Goal: Task Accomplishment & Management: Manage account settings

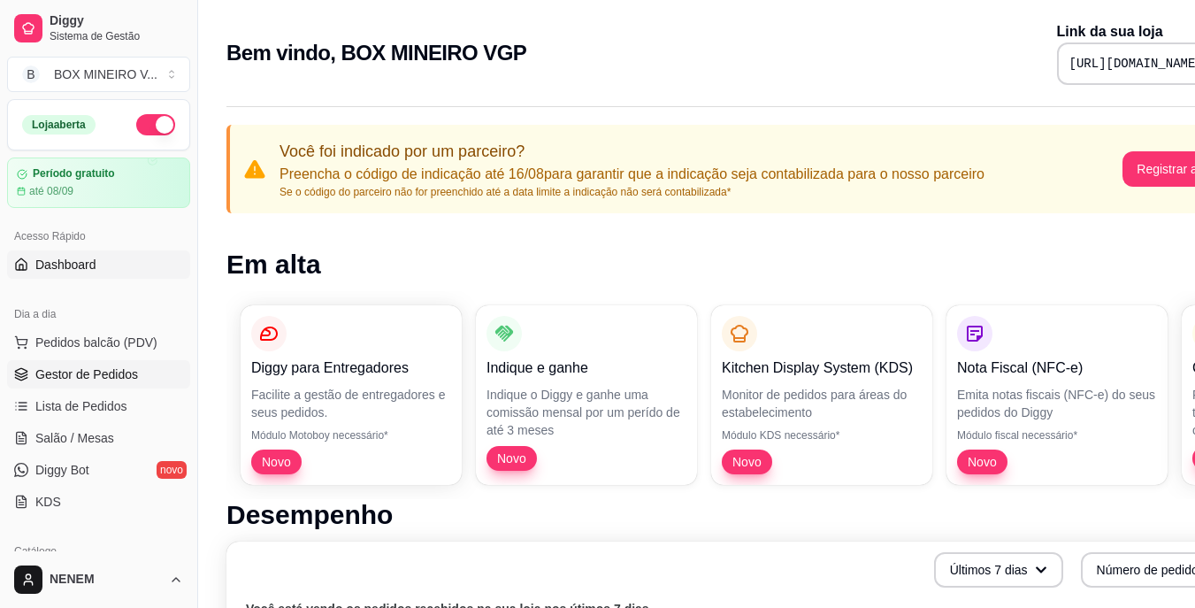
click at [89, 375] on span "Gestor de Pedidos" at bounding box center [86, 374] width 103 height 18
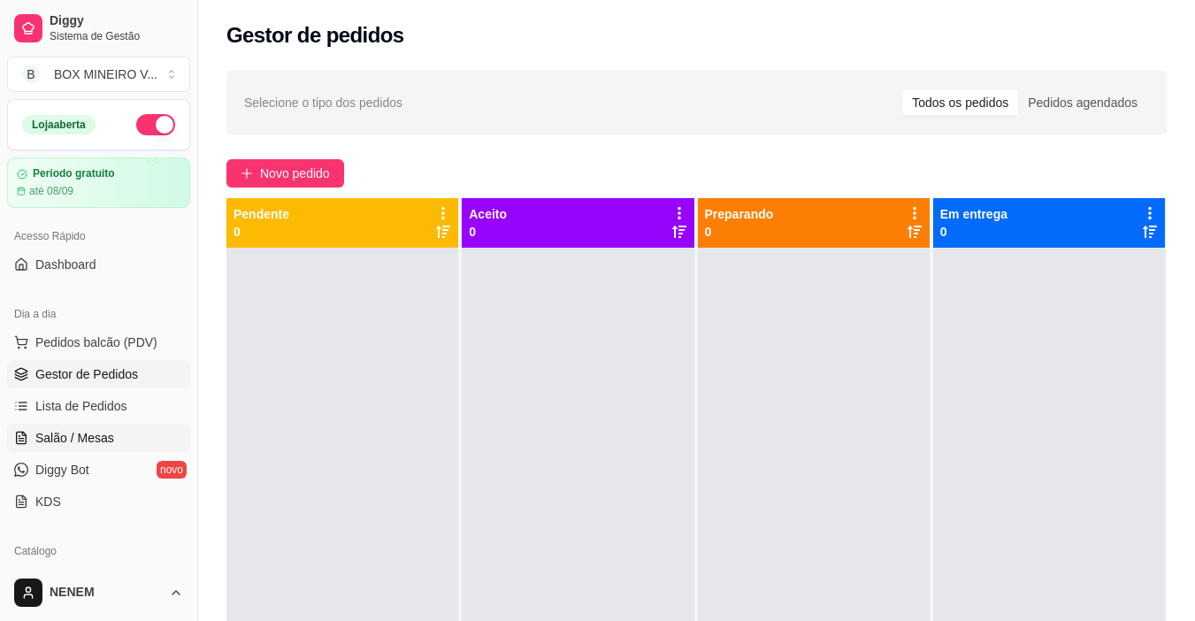
click at [65, 427] on link "Salão / Mesas" at bounding box center [98, 438] width 183 height 28
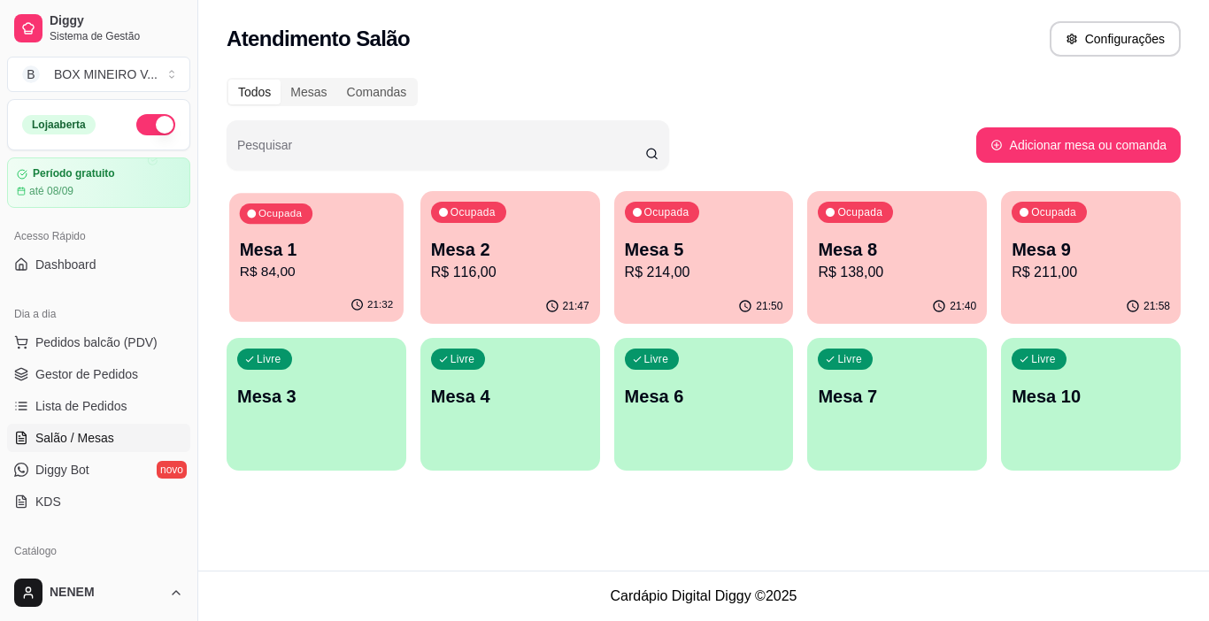
click at [254, 204] on div "Ocupada" at bounding box center [276, 213] width 73 height 20
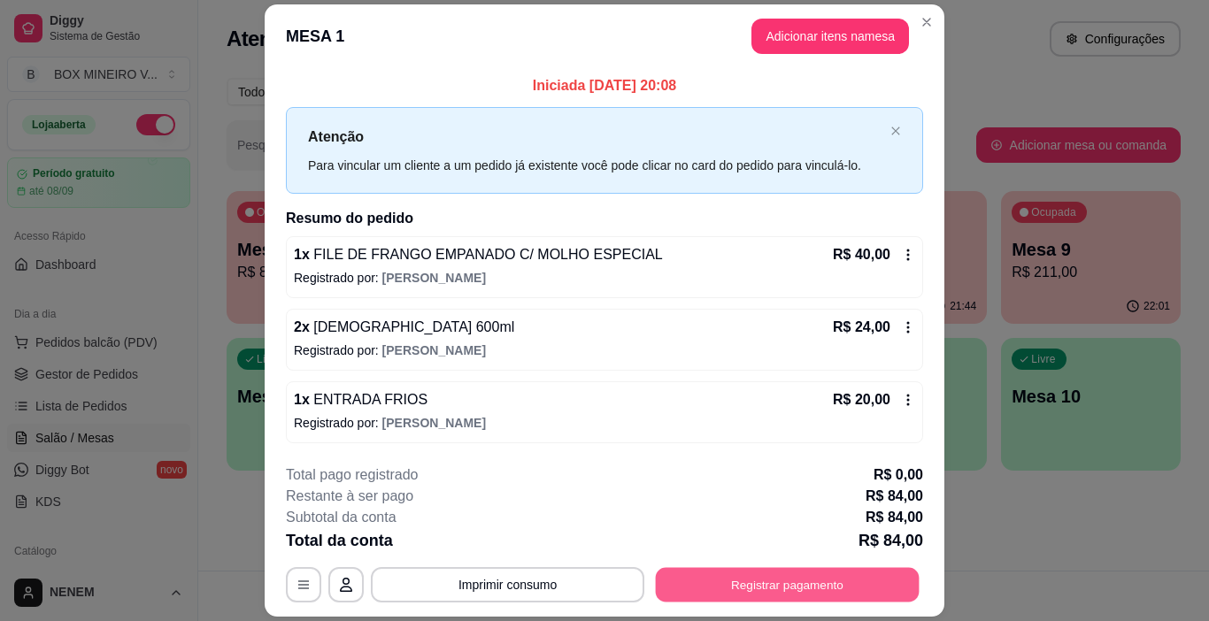
click at [753, 578] on button "Registrar pagamento" at bounding box center [788, 584] width 264 height 35
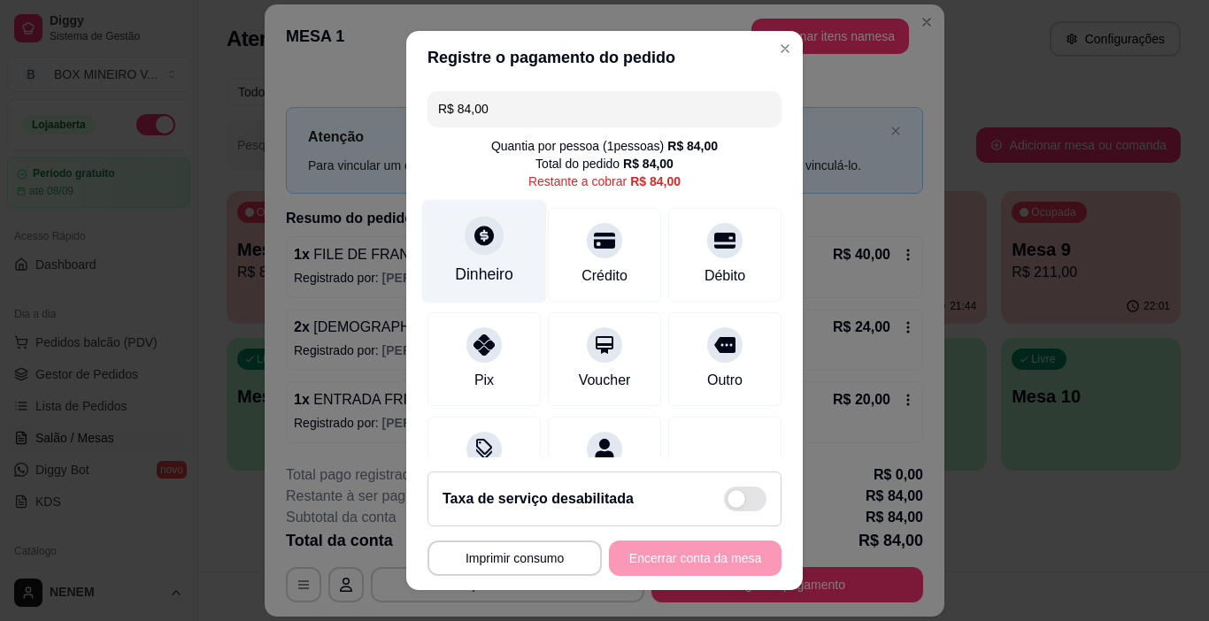
click at [480, 274] on div "Dinheiro" at bounding box center [484, 274] width 58 height 23
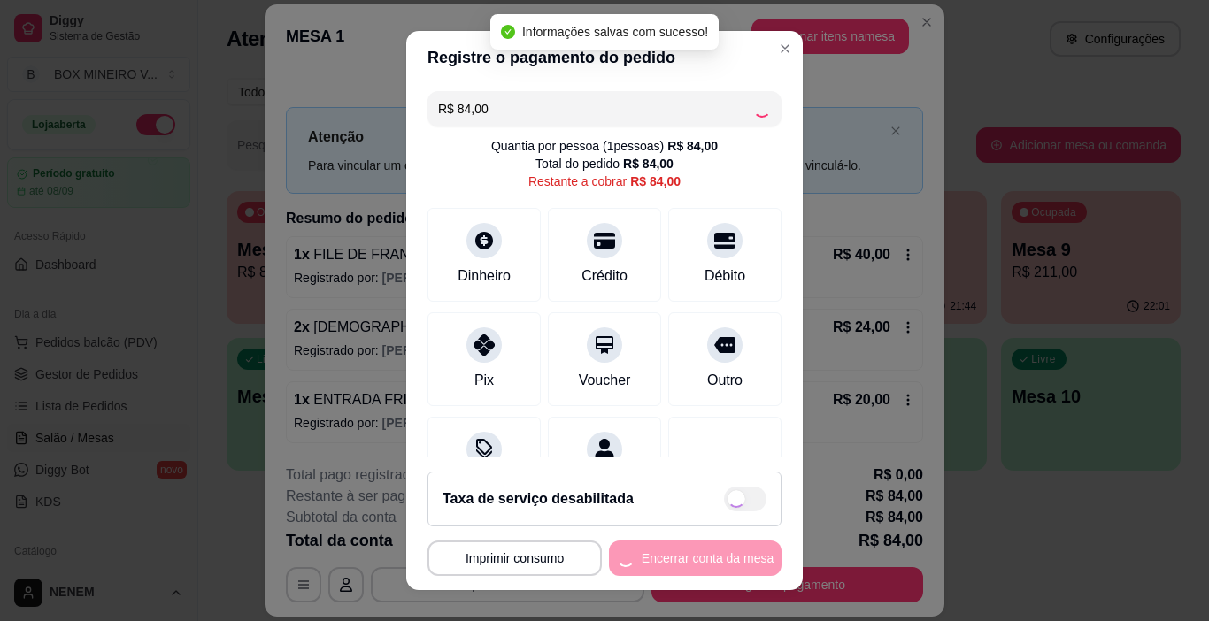
type input "R$ 0,00"
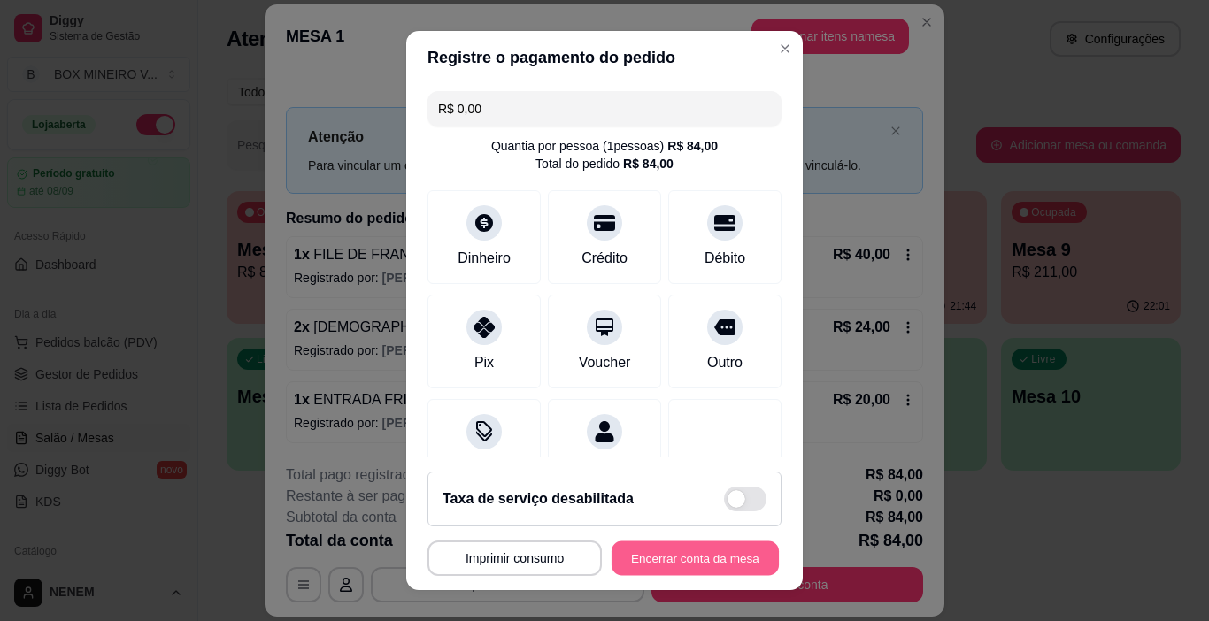
click at [640, 549] on button "Encerrar conta da mesa" at bounding box center [694, 558] width 167 height 35
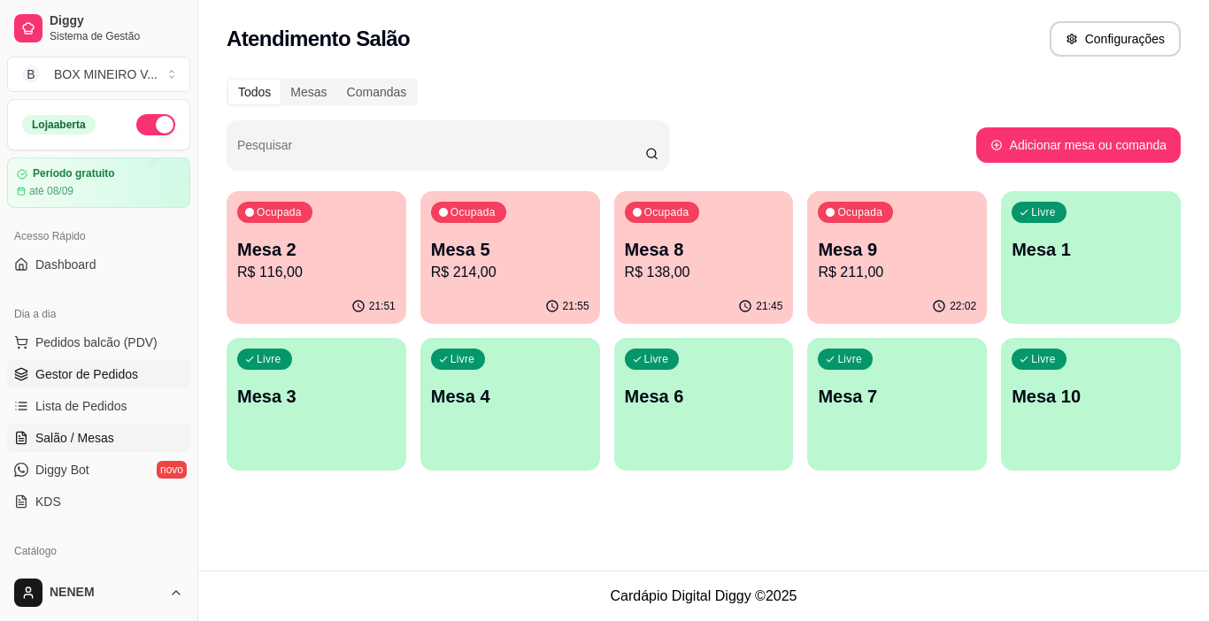
click at [65, 365] on link "Gestor de Pedidos" at bounding box center [98, 374] width 183 height 28
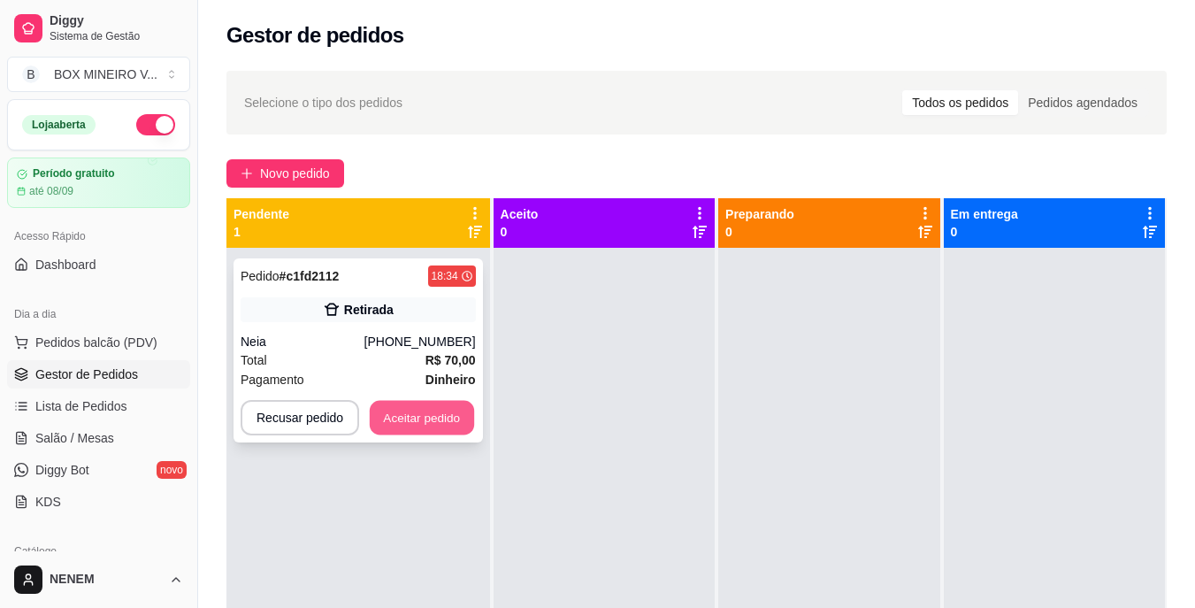
click at [392, 417] on button "Aceitar pedido" at bounding box center [422, 418] width 104 height 35
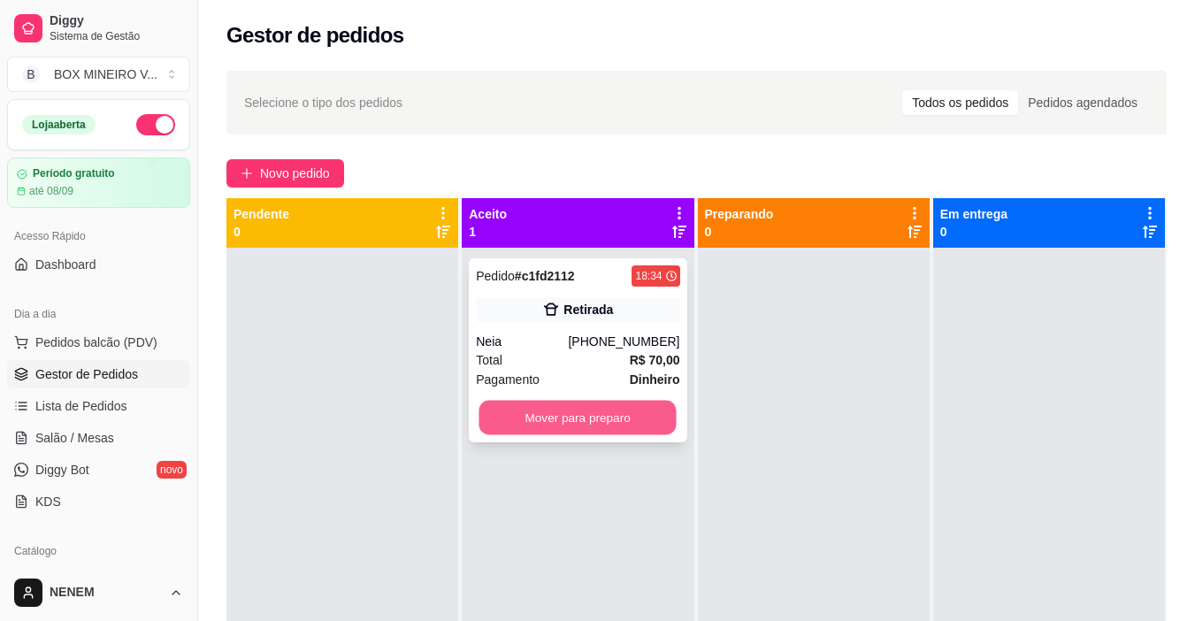
click at [588, 429] on button "Mover para preparo" at bounding box center [578, 418] width 197 height 35
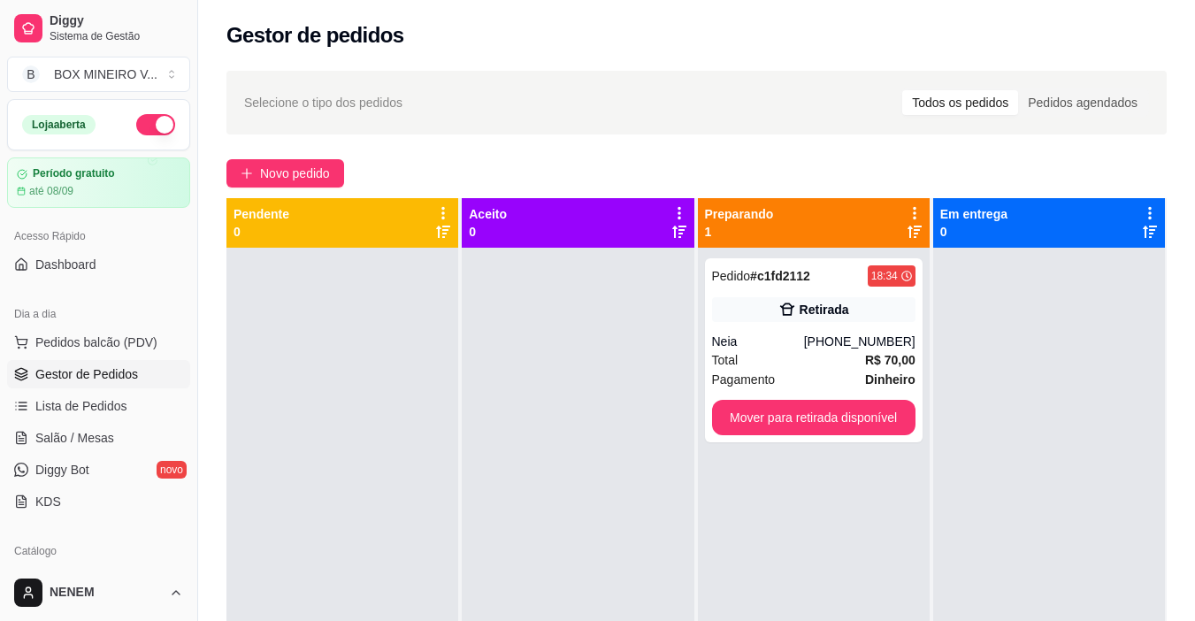
click at [588, 429] on div at bounding box center [578, 558] width 232 height 621
click at [907, 209] on icon at bounding box center [915, 213] width 16 height 16
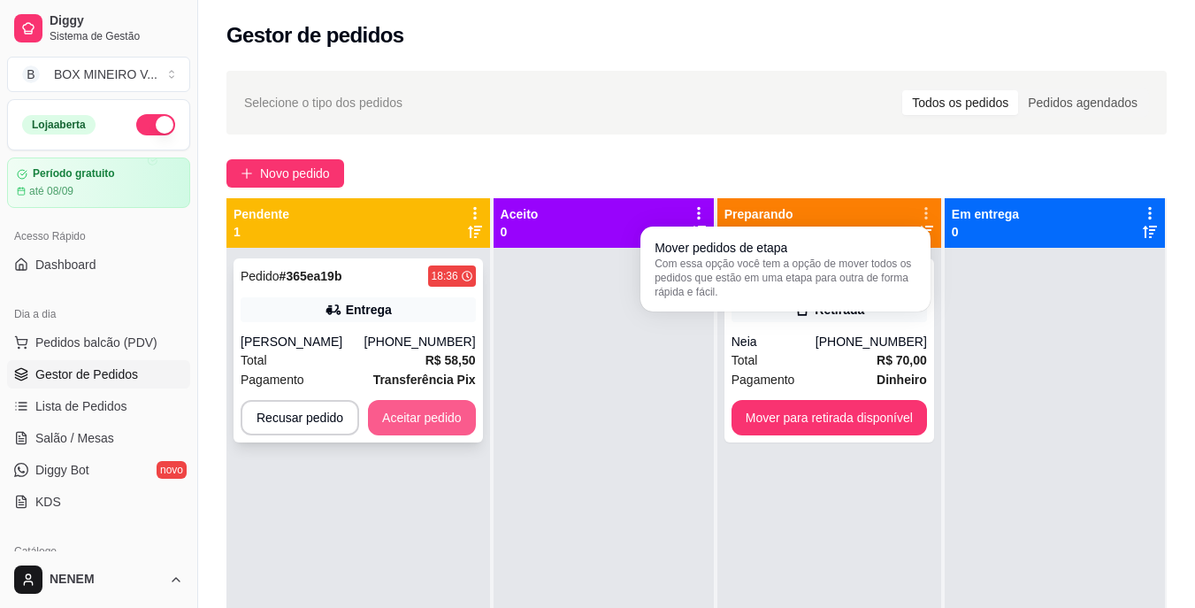
click at [421, 411] on button "Aceitar pedido" at bounding box center [422, 417] width 108 height 35
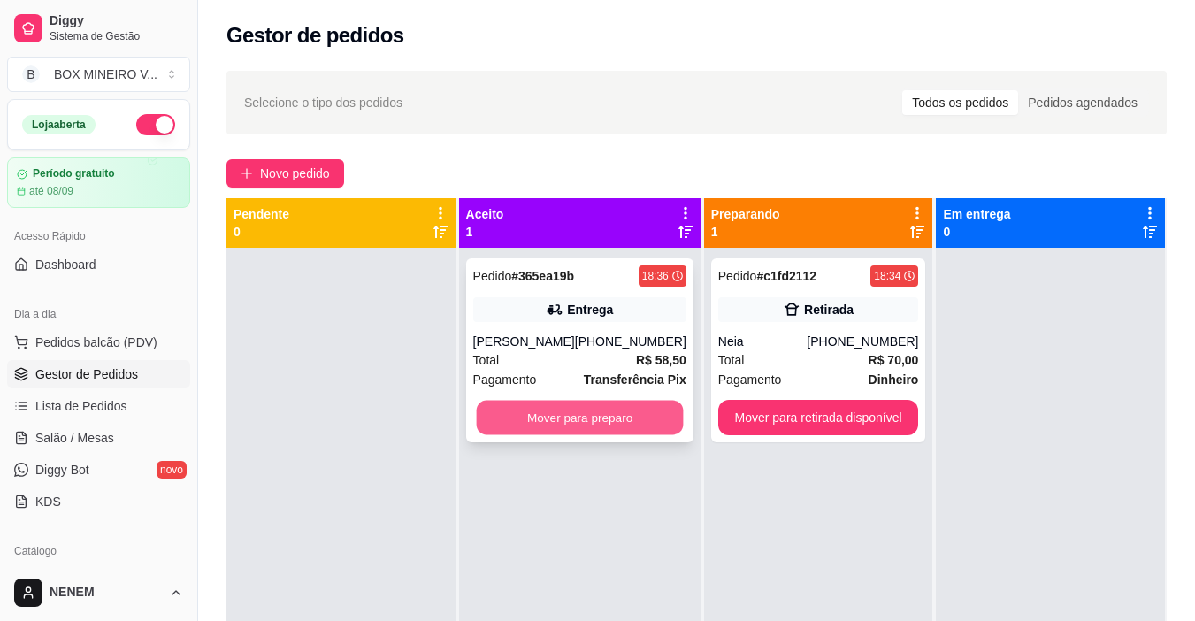
click at [583, 418] on button "Mover para preparo" at bounding box center [579, 418] width 207 height 35
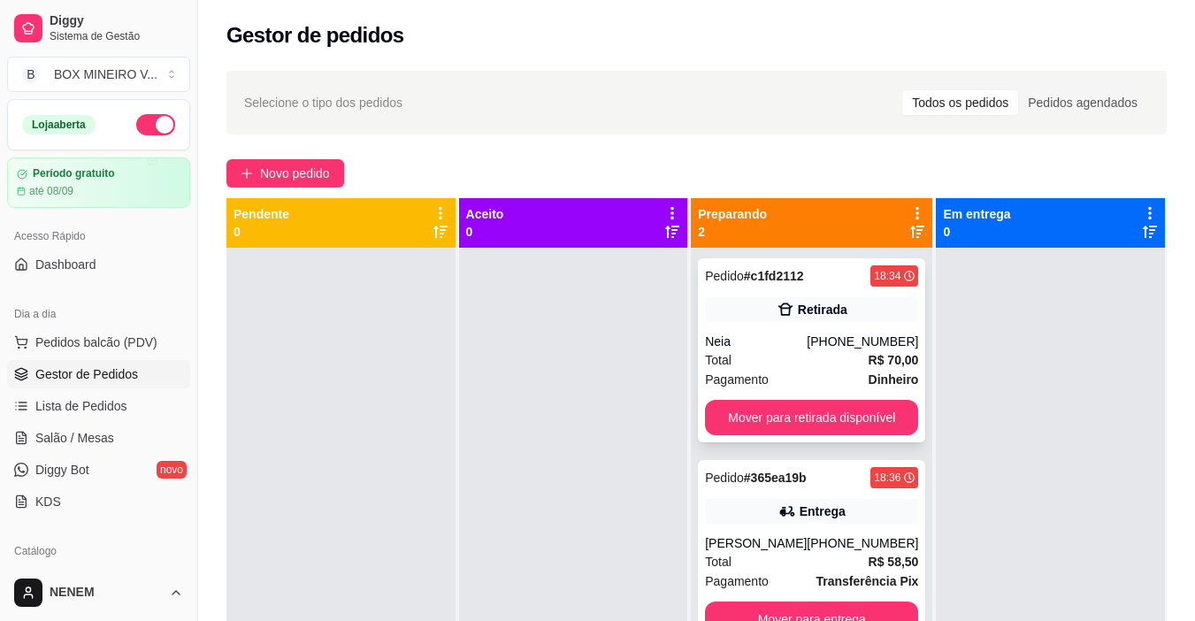
click at [822, 369] on div "Total R$ 70,00" at bounding box center [811, 359] width 213 height 19
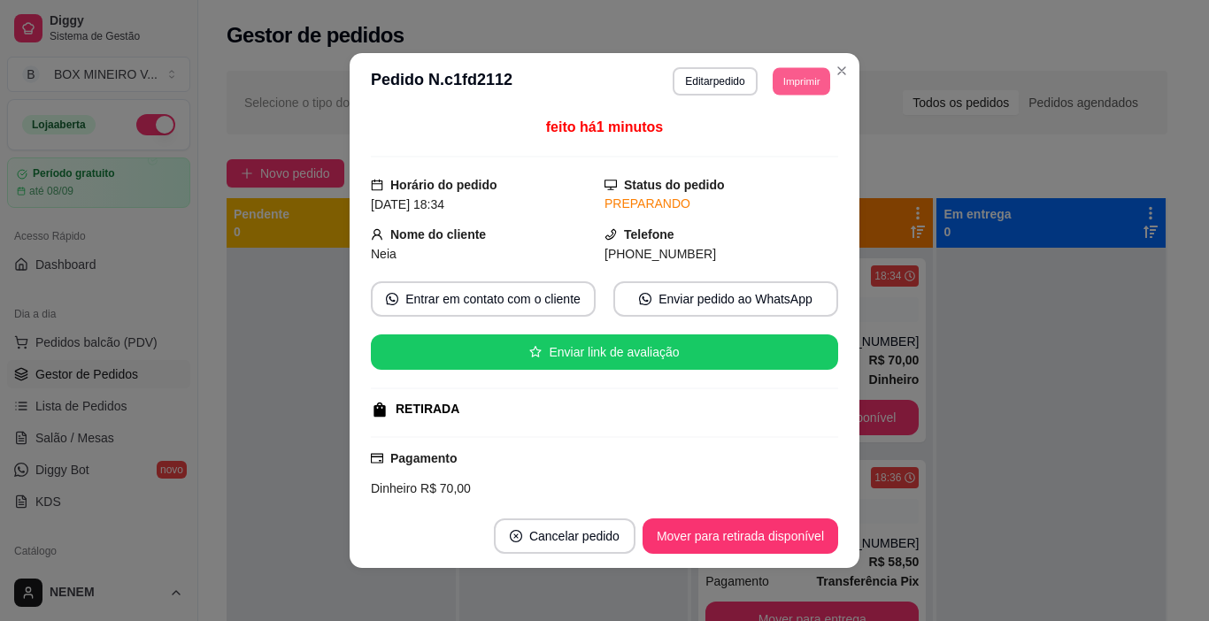
click at [784, 77] on button "Imprimir" at bounding box center [801, 80] width 58 height 27
click at [784, 77] on button "Imprimir" at bounding box center [801, 81] width 59 height 28
click at [750, 142] on button "IMPRESSORA" at bounding box center [761, 142] width 124 height 27
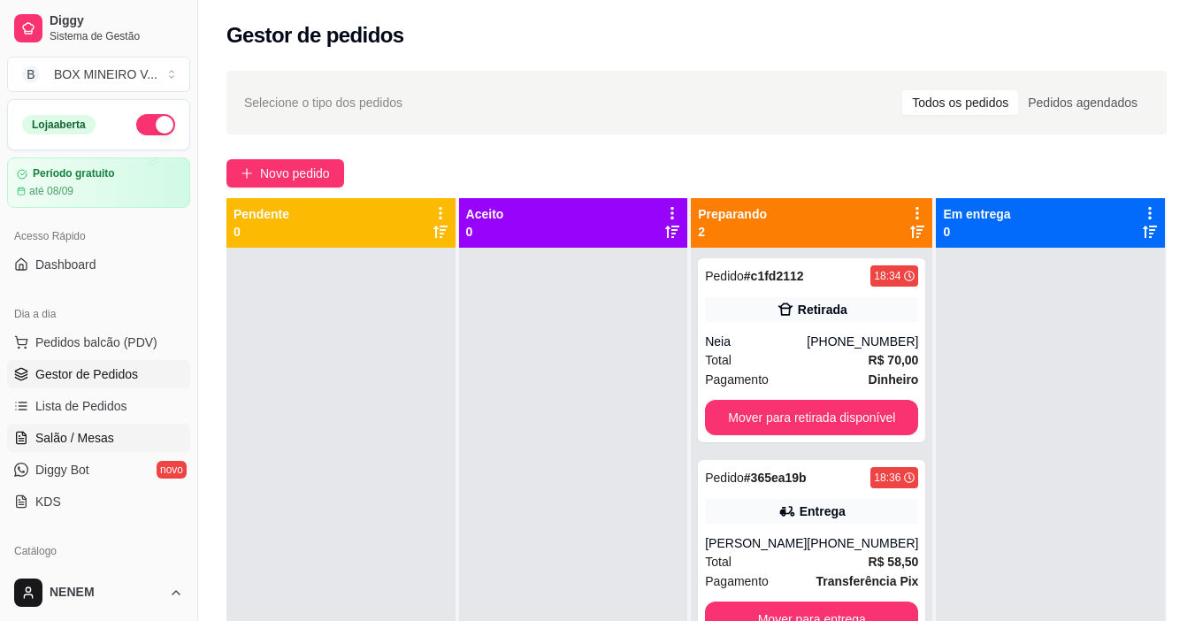
click at [53, 435] on span "Salão / Mesas" at bounding box center [74, 438] width 79 height 18
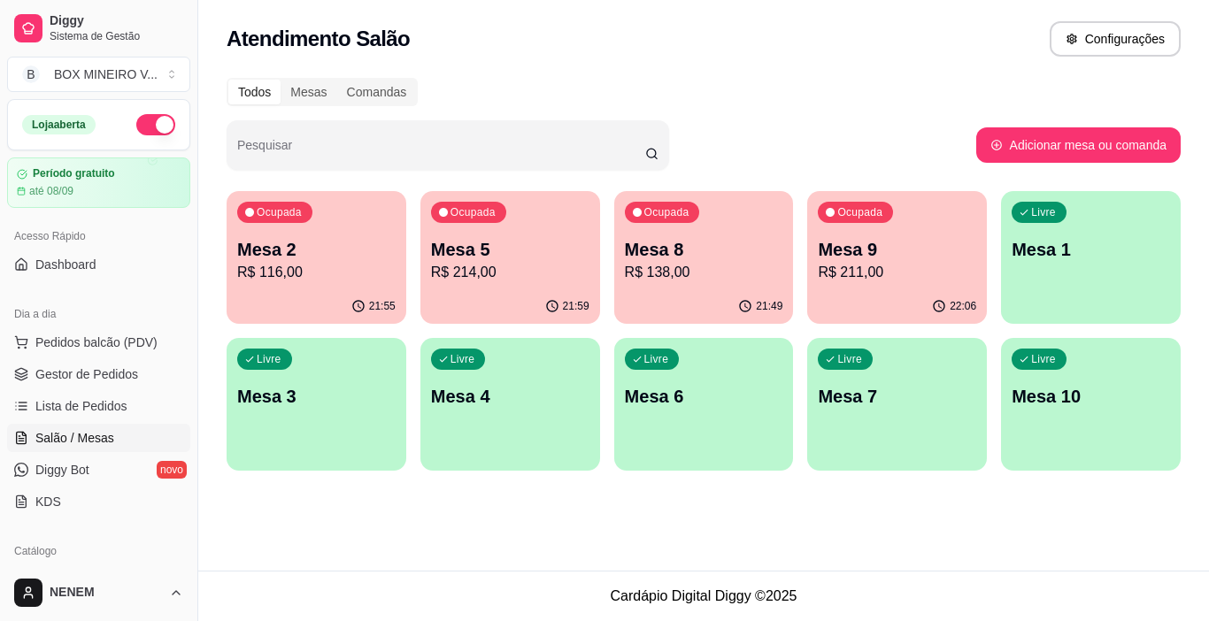
click at [348, 263] on p "R$ 116,00" at bounding box center [316, 272] width 158 height 21
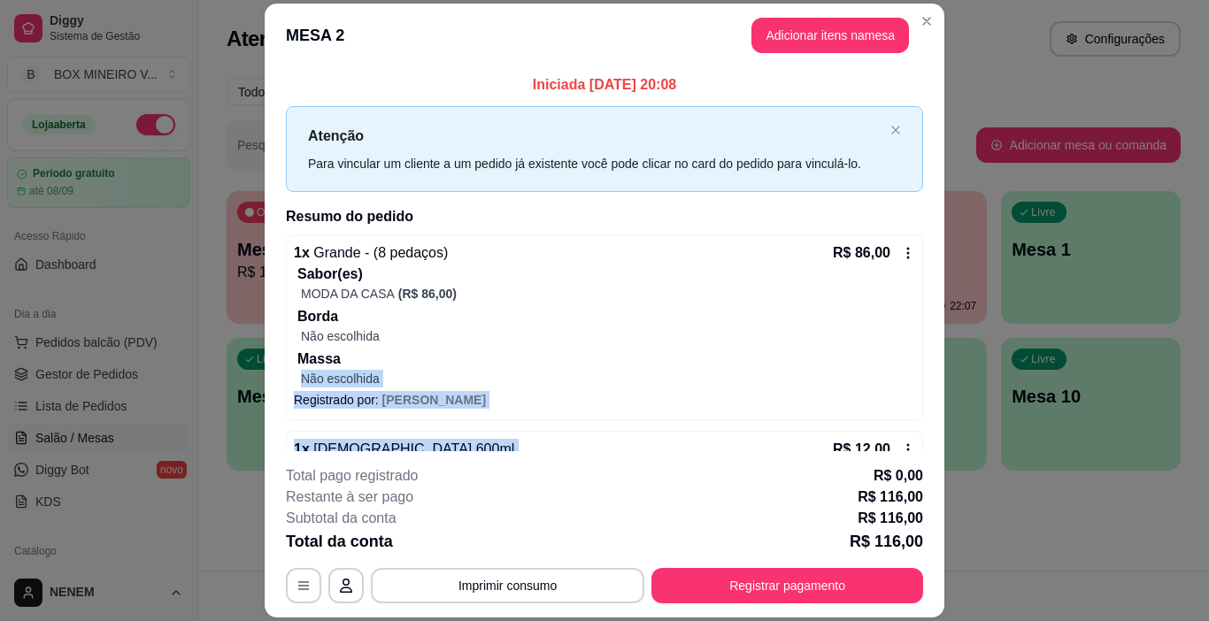
drag, startPoint x: 619, startPoint y: 426, endPoint x: 599, endPoint y: 348, distance: 80.5
click at [599, 348] on div "1 x Grande - (8 pedaços) R$ 86,00 Sabor(es) MODA DA CASA (R$ 86,00) Borda Não e…" at bounding box center [604, 435] width 637 height 403
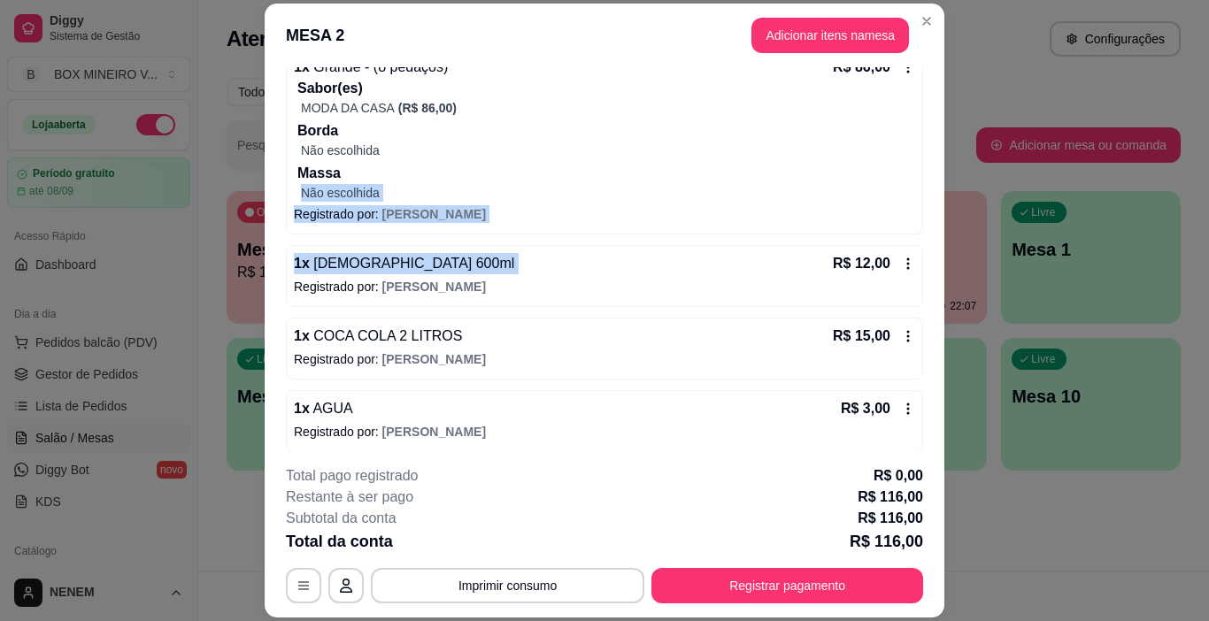
scroll to position [193, 0]
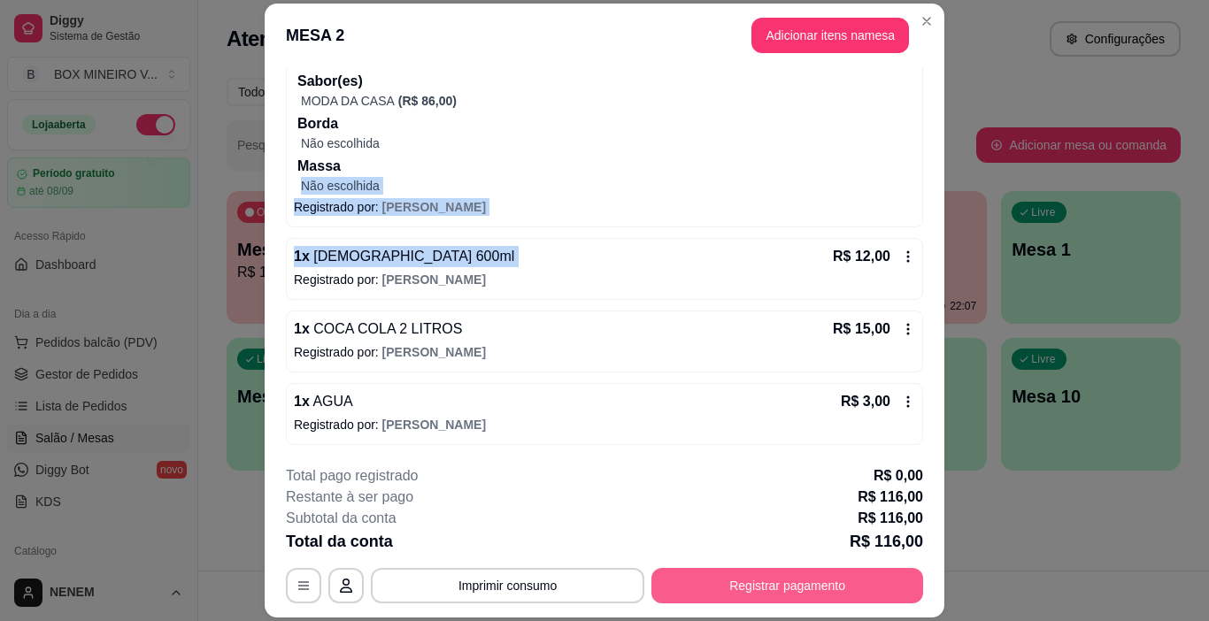
click at [833, 580] on button "Registrar pagamento" at bounding box center [787, 585] width 272 height 35
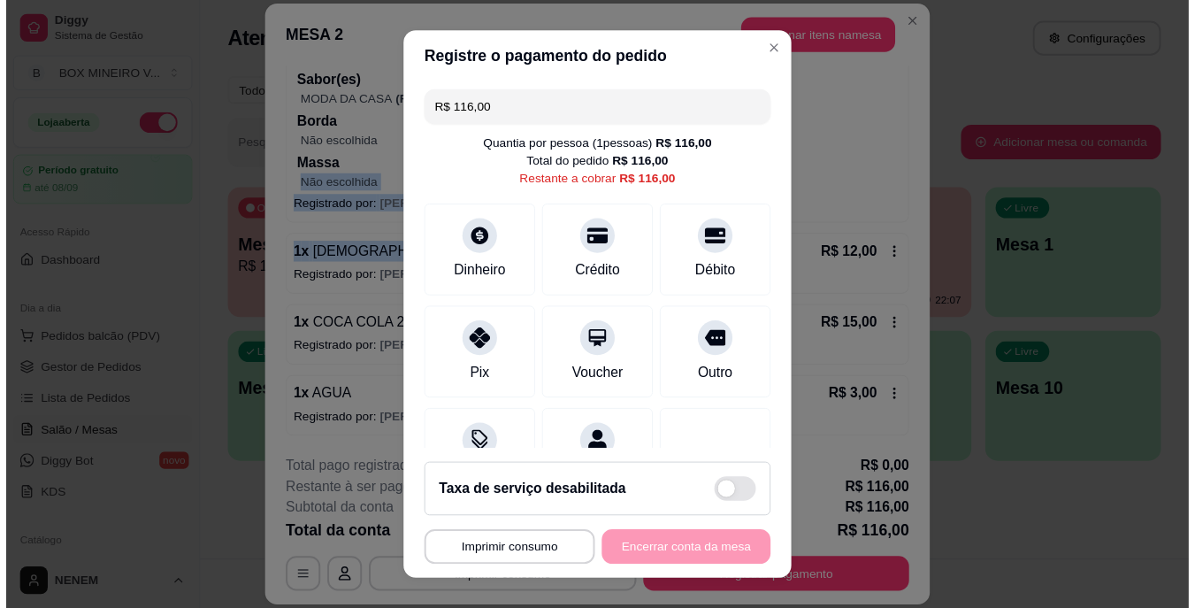
scroll to position [81, 0]
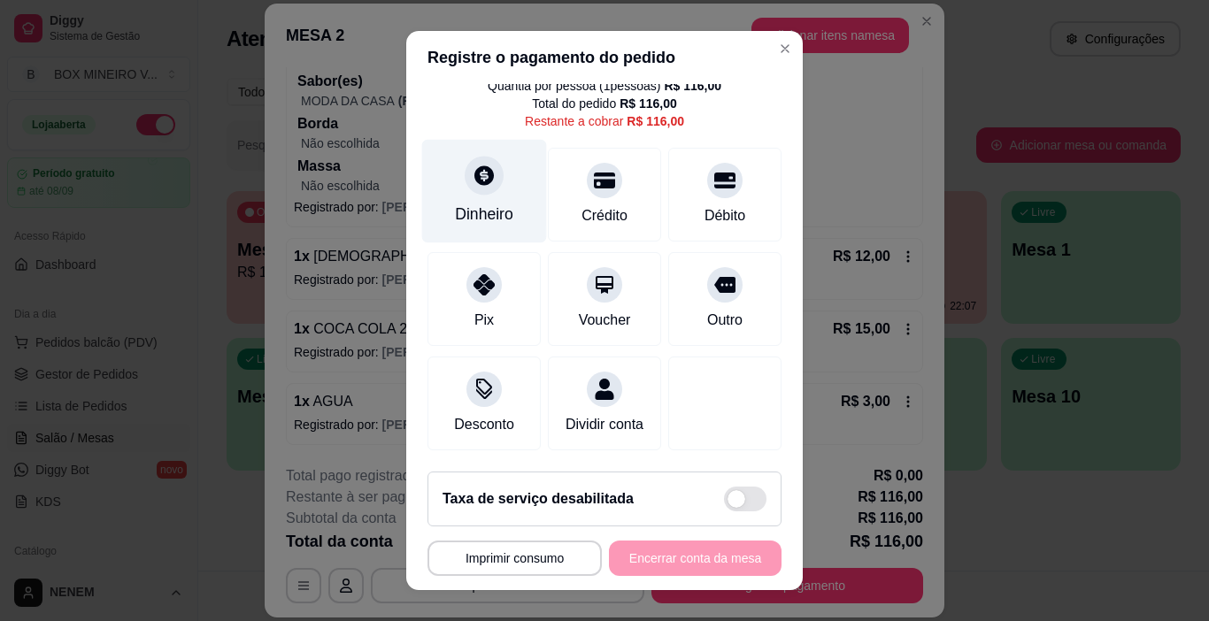
click at [474, 176] on div "Dinheiro" at bounding box center [484, 192] width 125 height 104
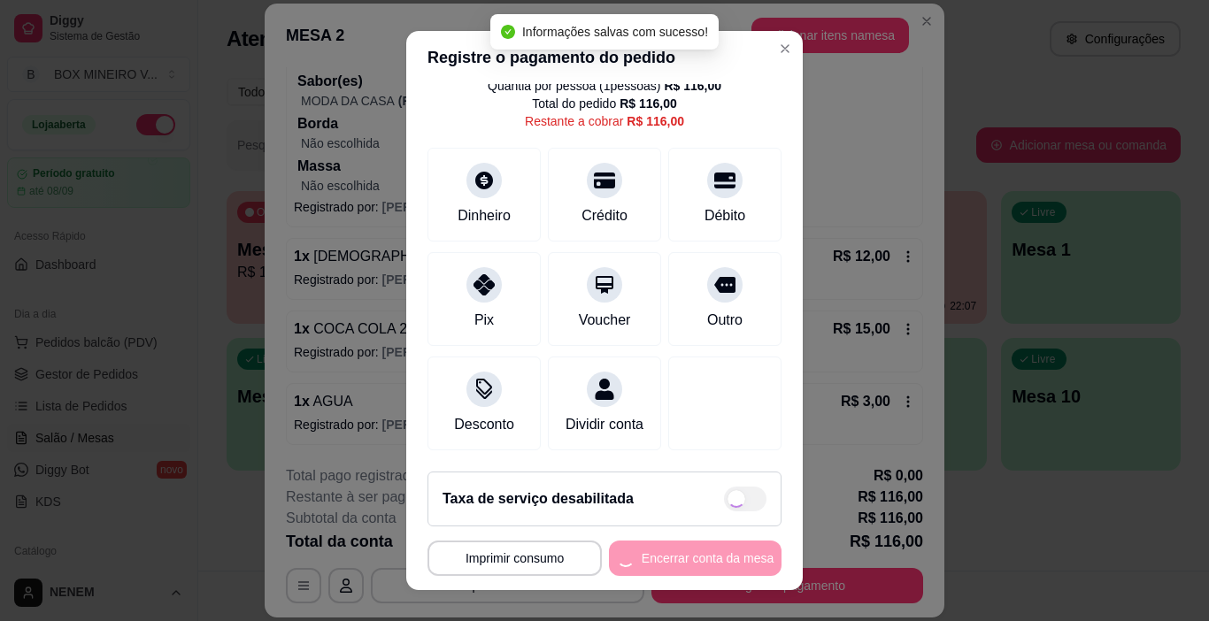
type input "R$ 0,00"
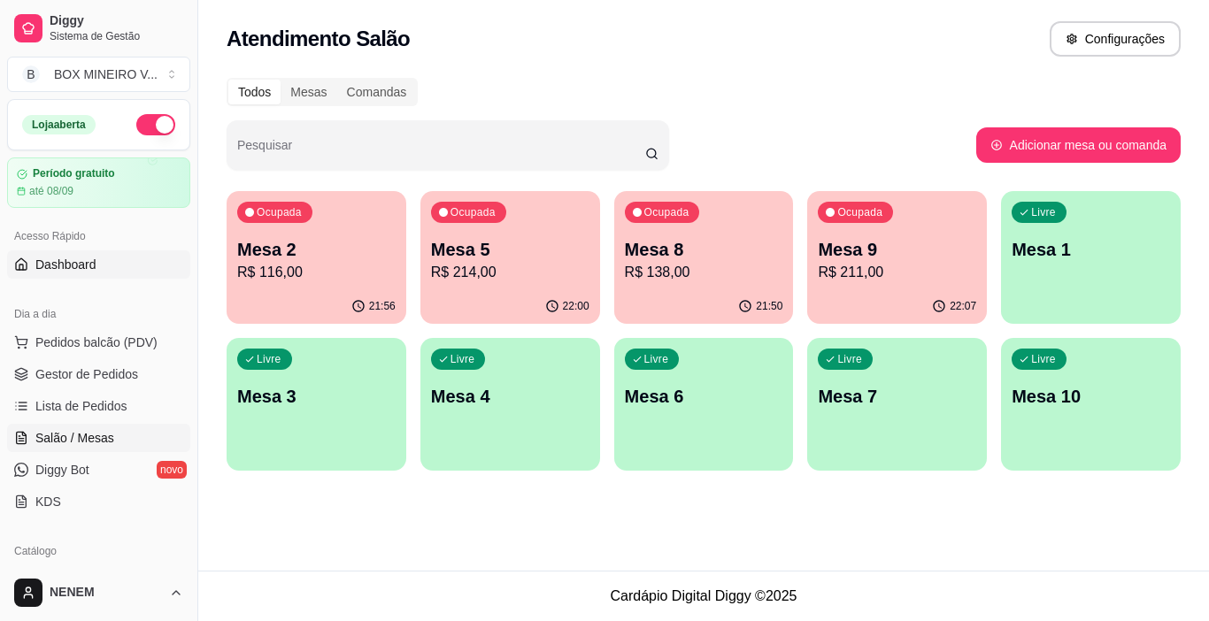
click at [103, 257] on link "Dashboard" at bounding box center [98, 264] width 183 height 28
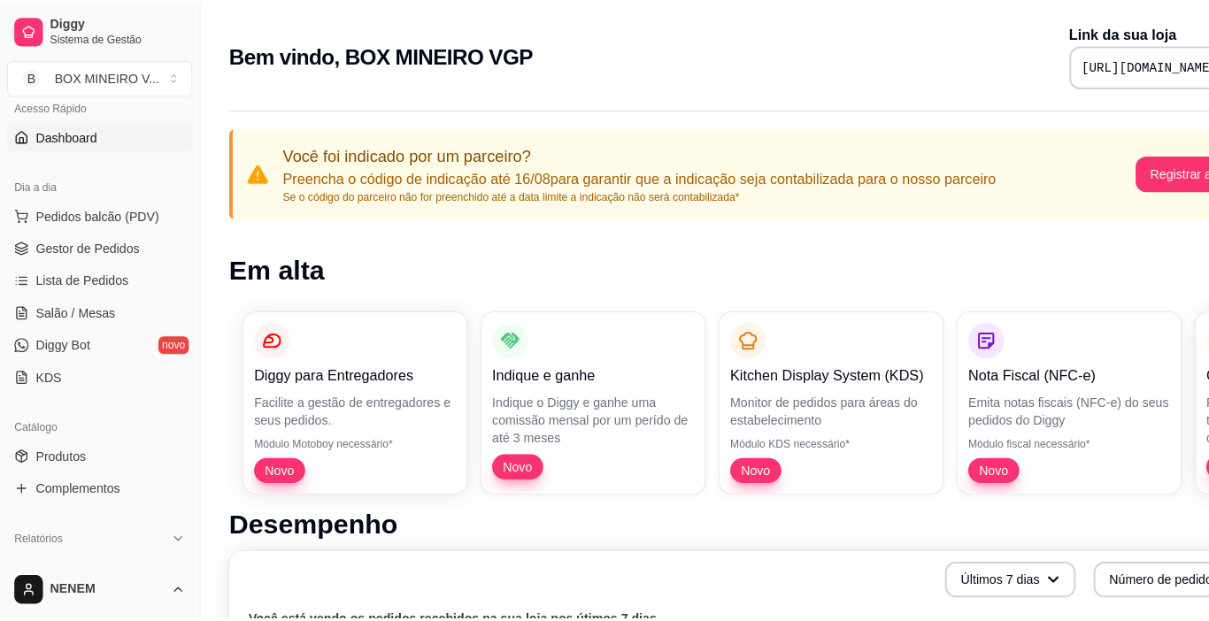
scroll to position [150, 0]
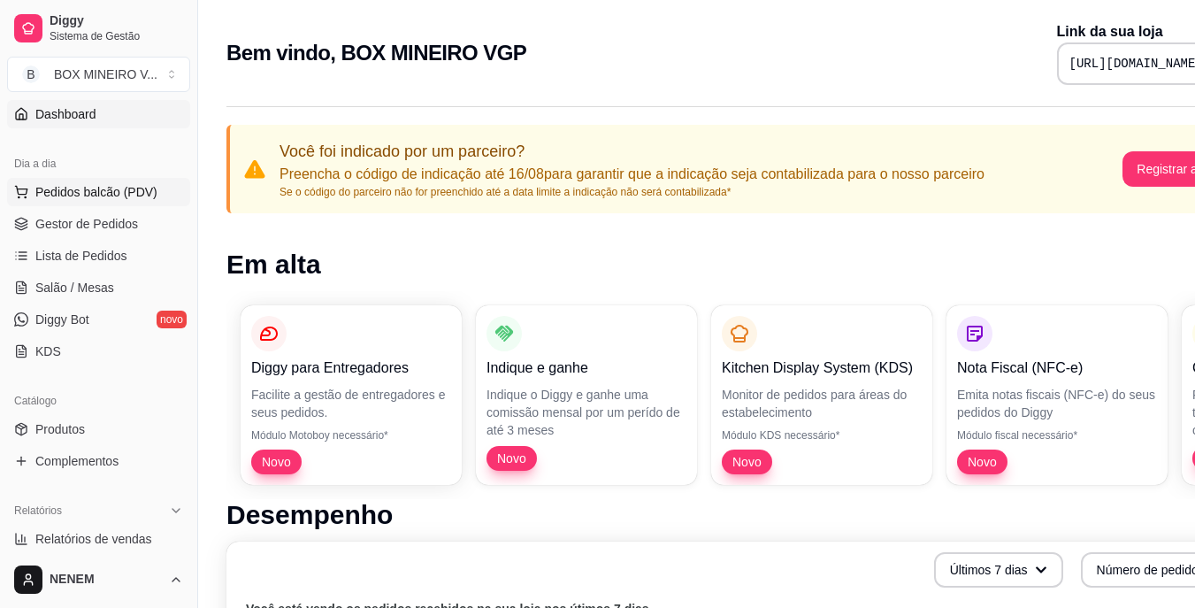
click at [127, 185] on span "Pedidos balcão (PDV)" at bounding box center [96, 192] width 122 height 18
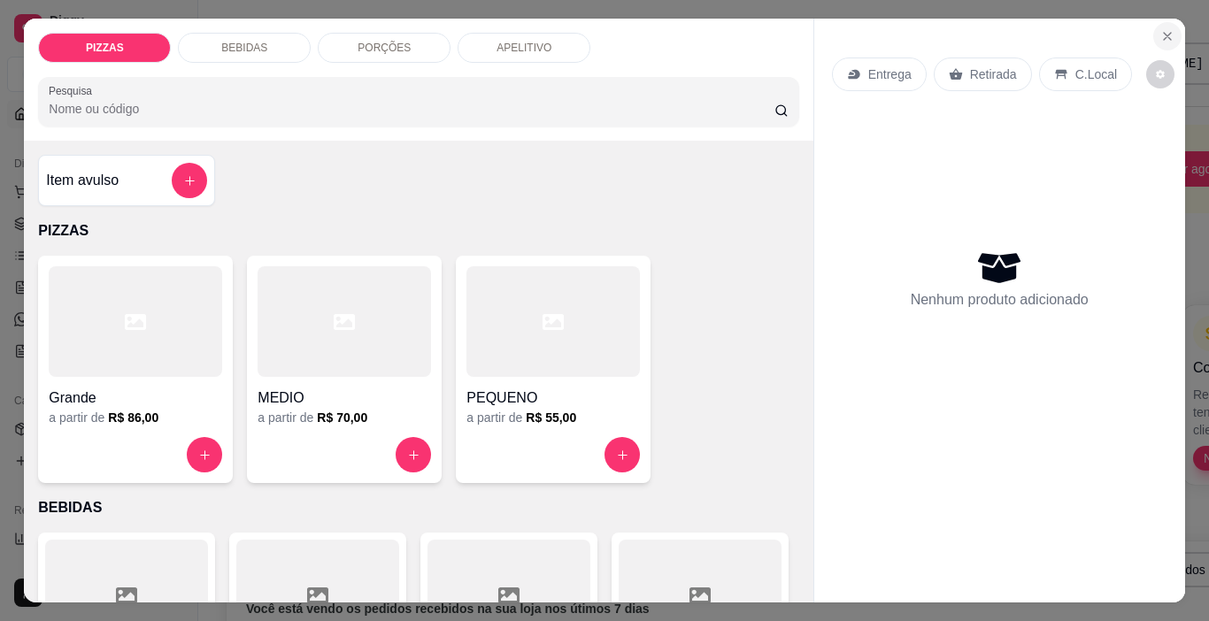
click at [1163, 29] on icon "Close" at bounding box center [1167, 36] width 14 height 14
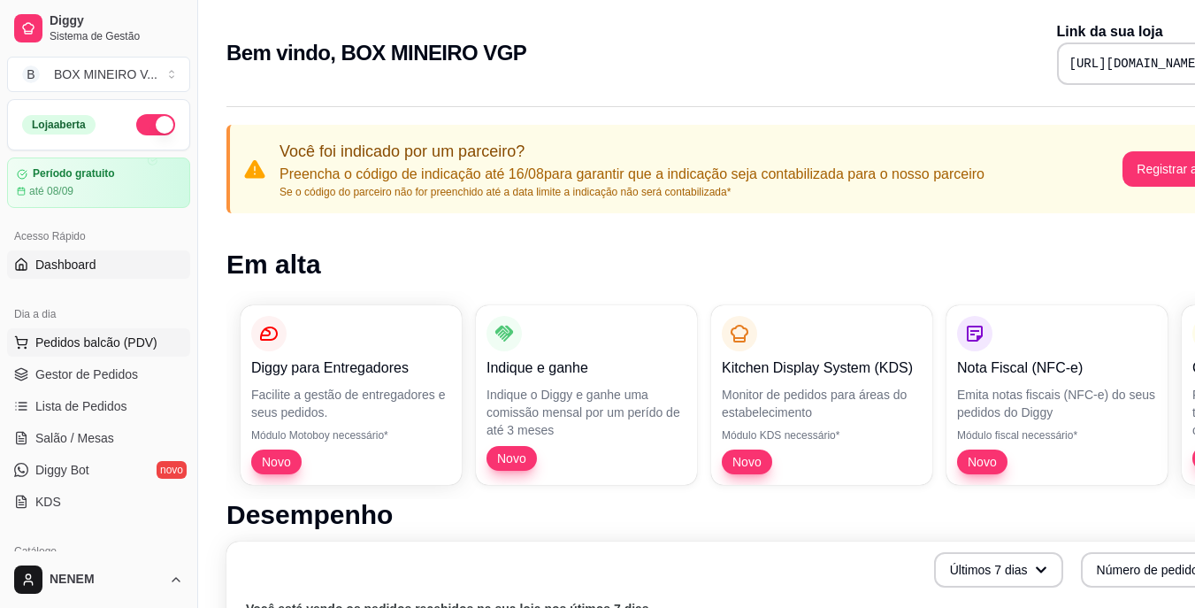
click at [99, 350] on span "Pedidos balcão (PDV)" at bounding box center [96, 343] width 122 height 18
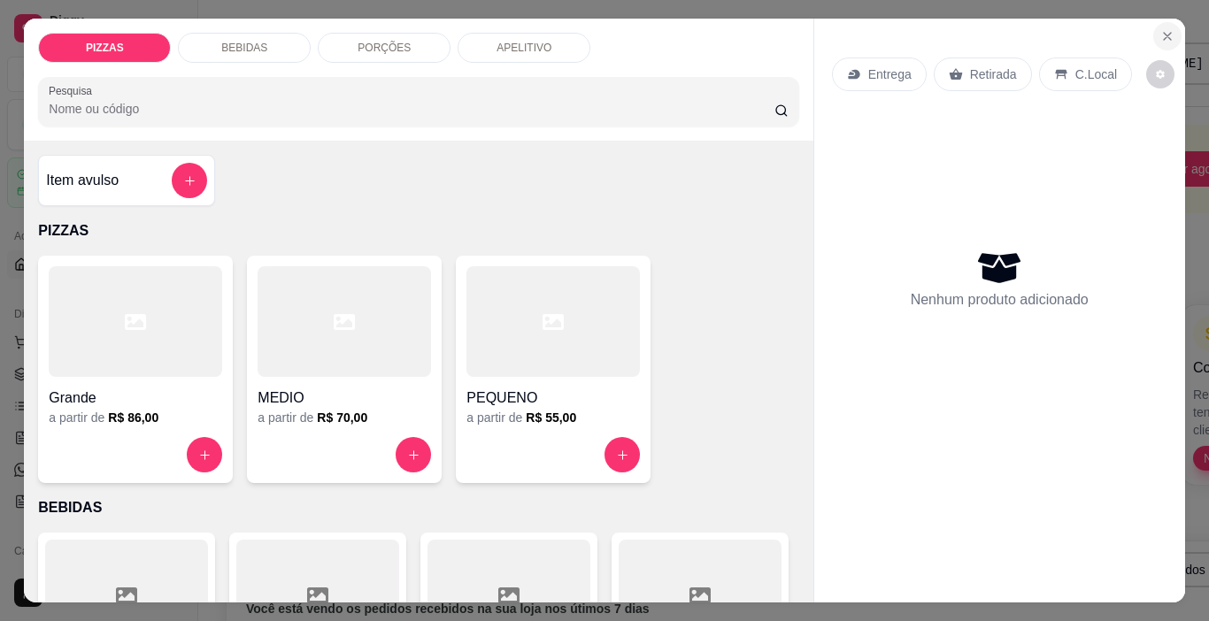
click at [1163, 33] on icon "Close" at bounding box center [1166, 36] width 7 height 7
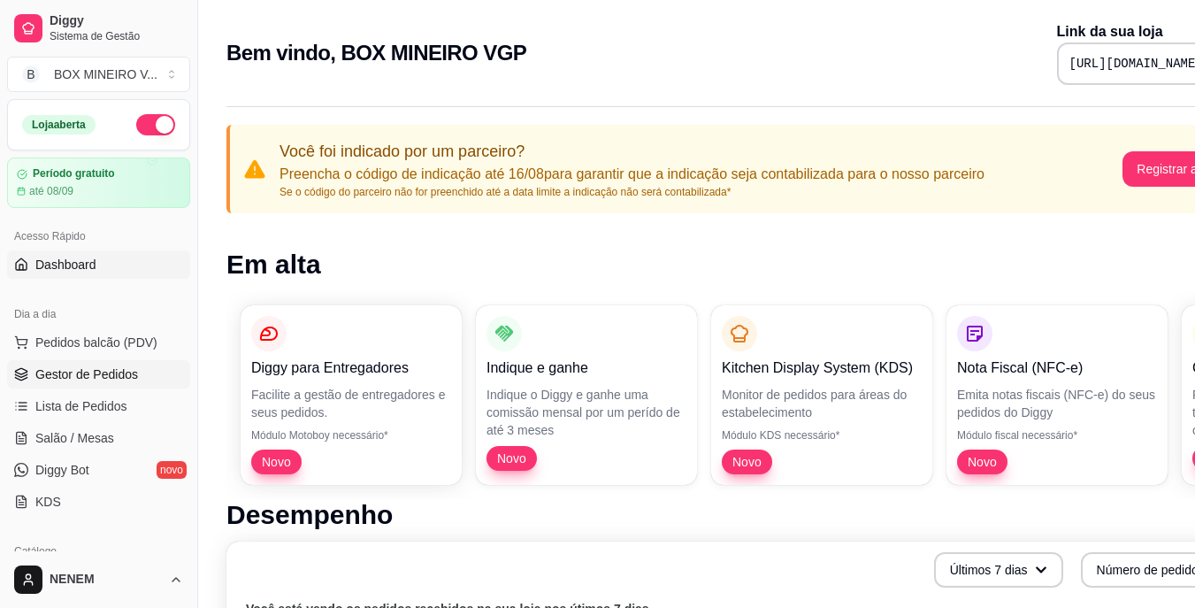
click at [120, 377] on span "Gestor de Pedidos" at bounding box center [86, 374] width 103 height 18
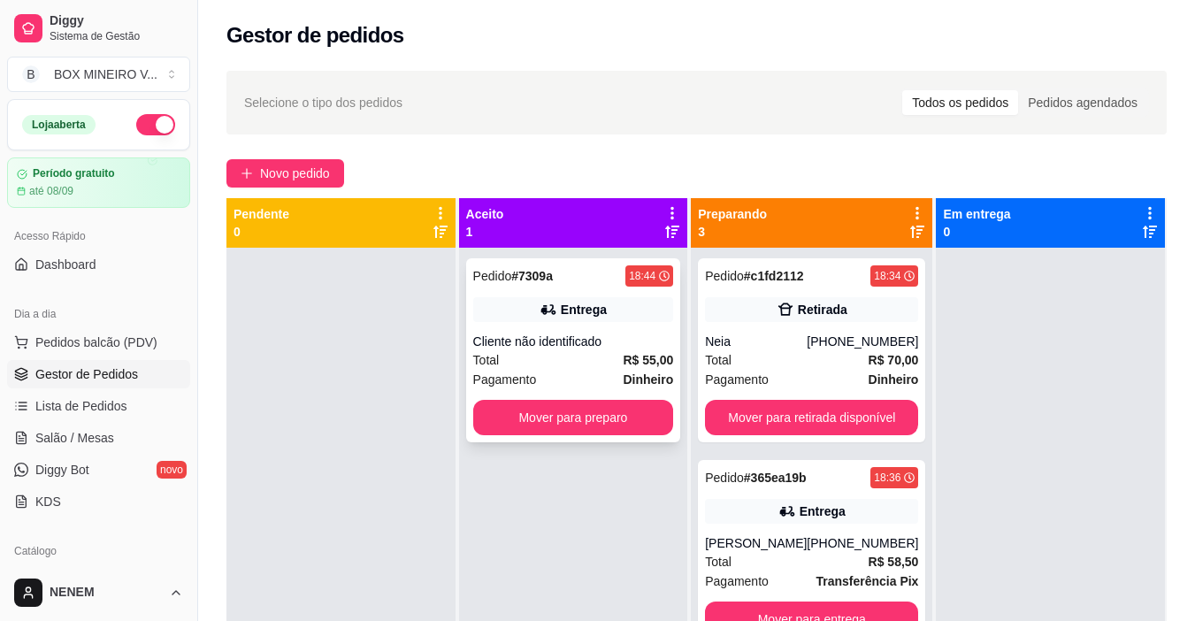
click at [581, 347] on div "Cliente não identificado" at bounding box center [573, 342] width 201 height 18
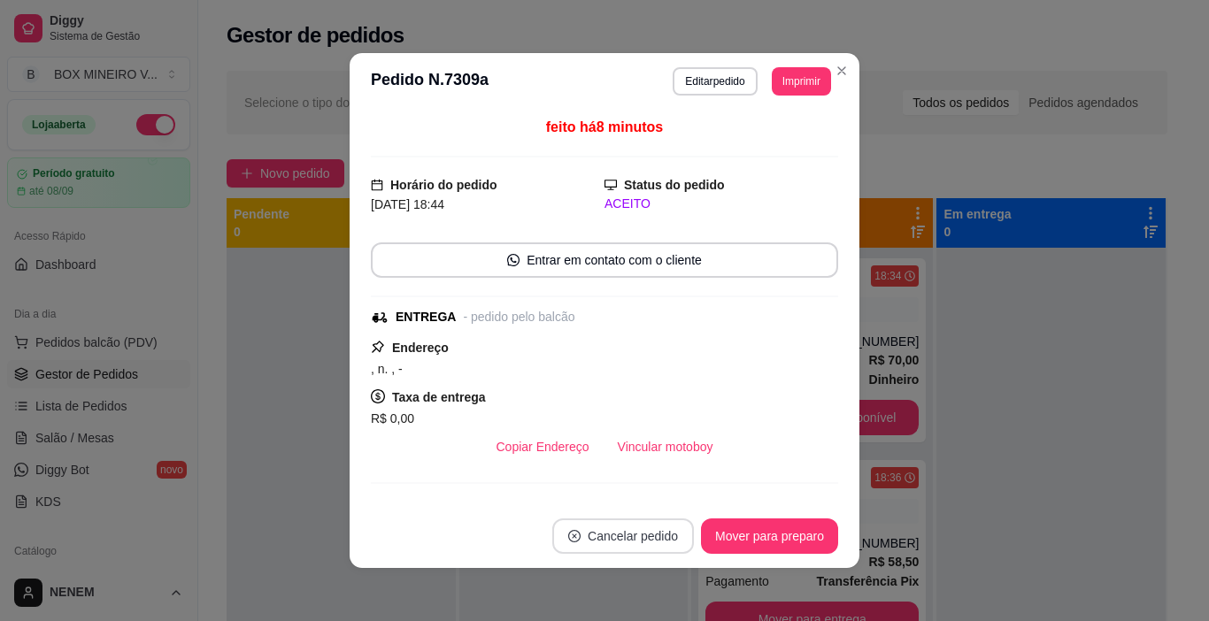
click at [627, 533] on button "Cancelar pedido" at bounding box center [623, 535] width 142 height 35
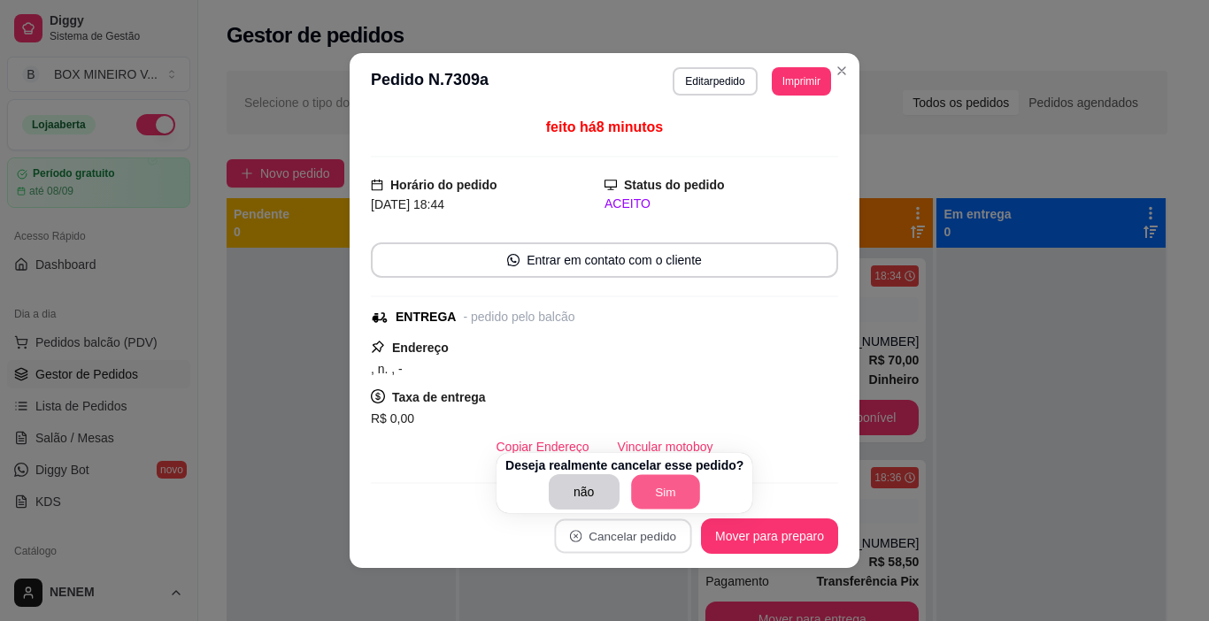
click at [633, 482] on button "Sim" at bounding box center [665, 492] width 69 height 35
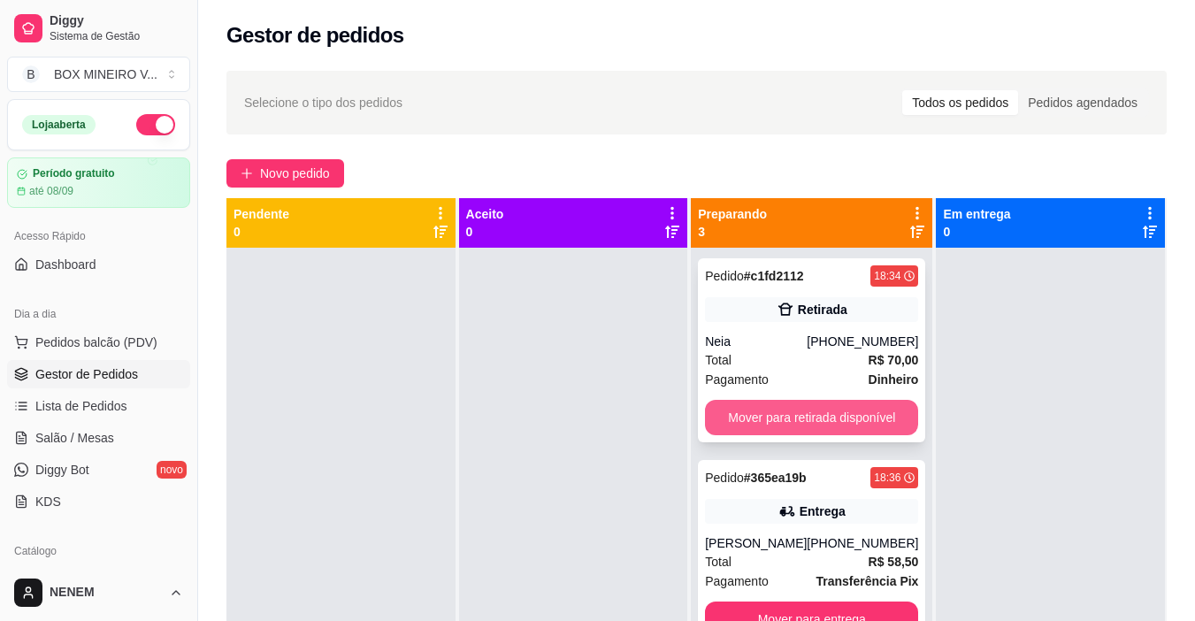
click at [765, 422] on button "Mover para retirada disponível" at bounding box center [811, 417] width 213 height 35
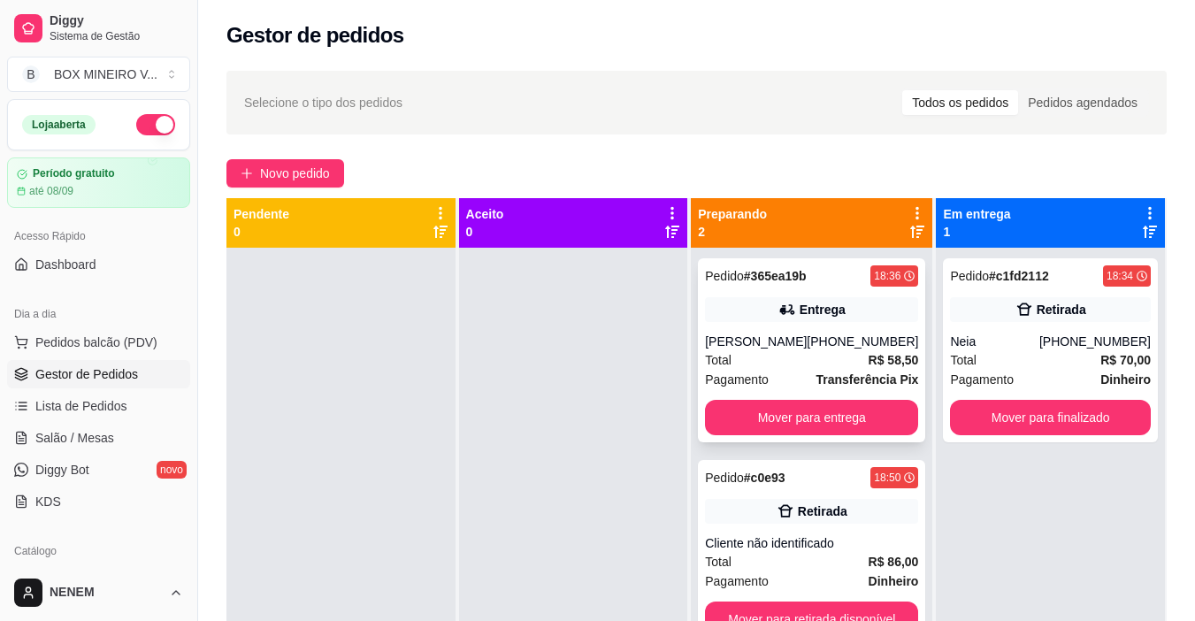
click at [886, 324] on div "Pedido # 365ea19b 18:36 Entrega Zaira Barreto (33) 98729-0866 Total R$ 58,50 Pa…" at bounding box center [811, 350] width 227 height 184
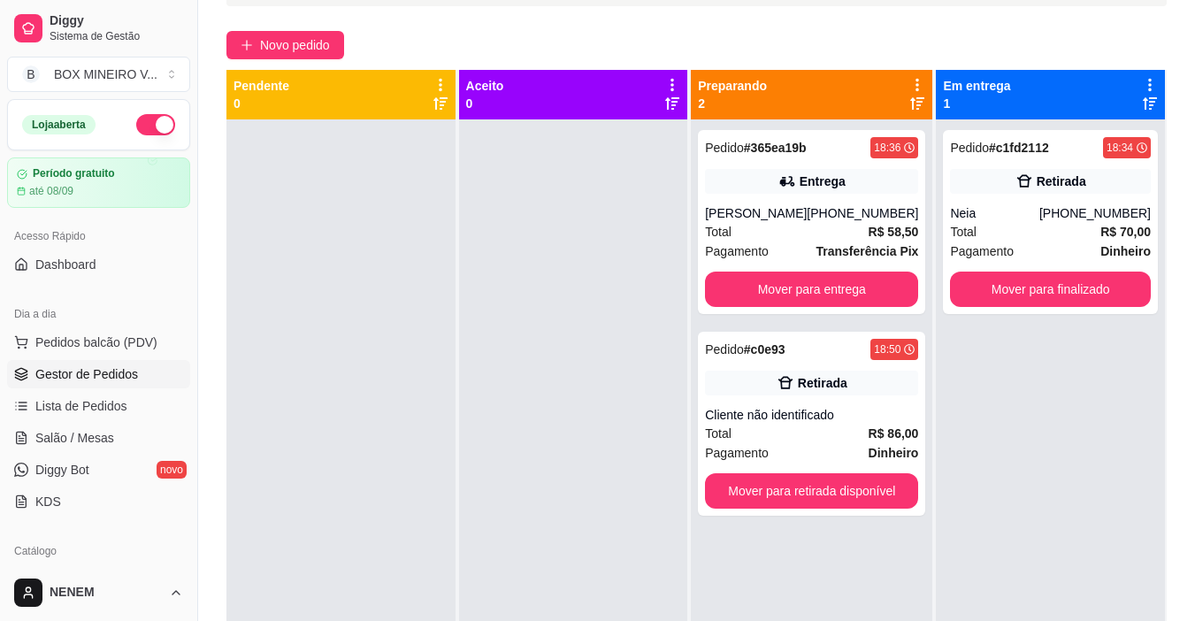
scroll to position [181, 0]
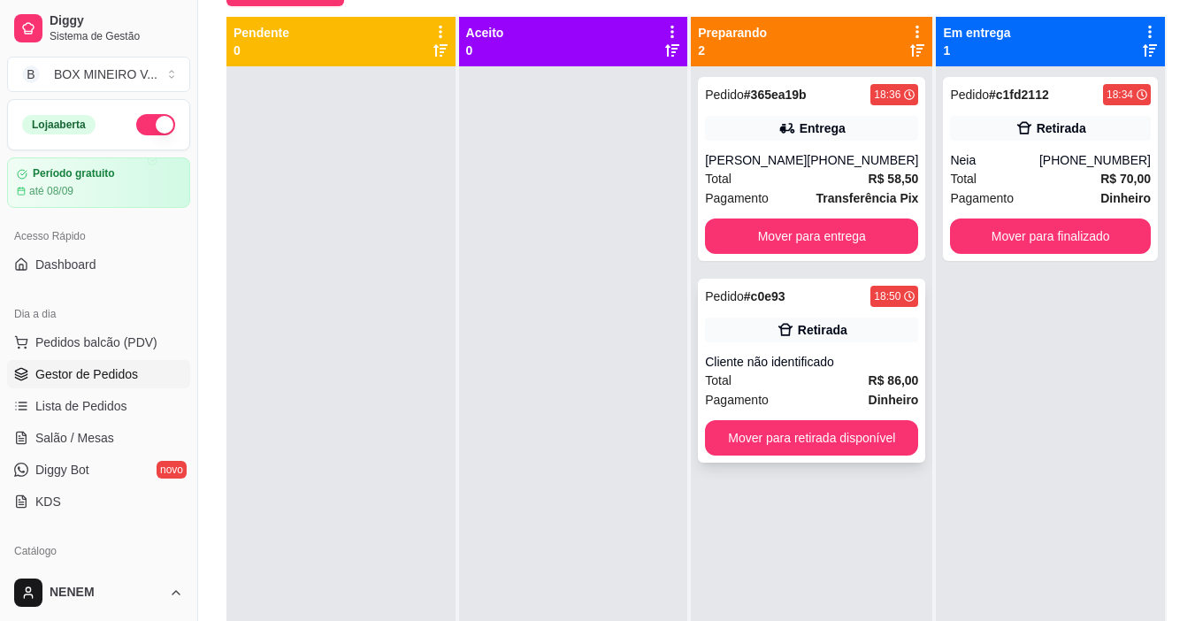
click at [830, 380] on div "Total R$ 86,00" at bounding box center [811, 380] width 213 height 19
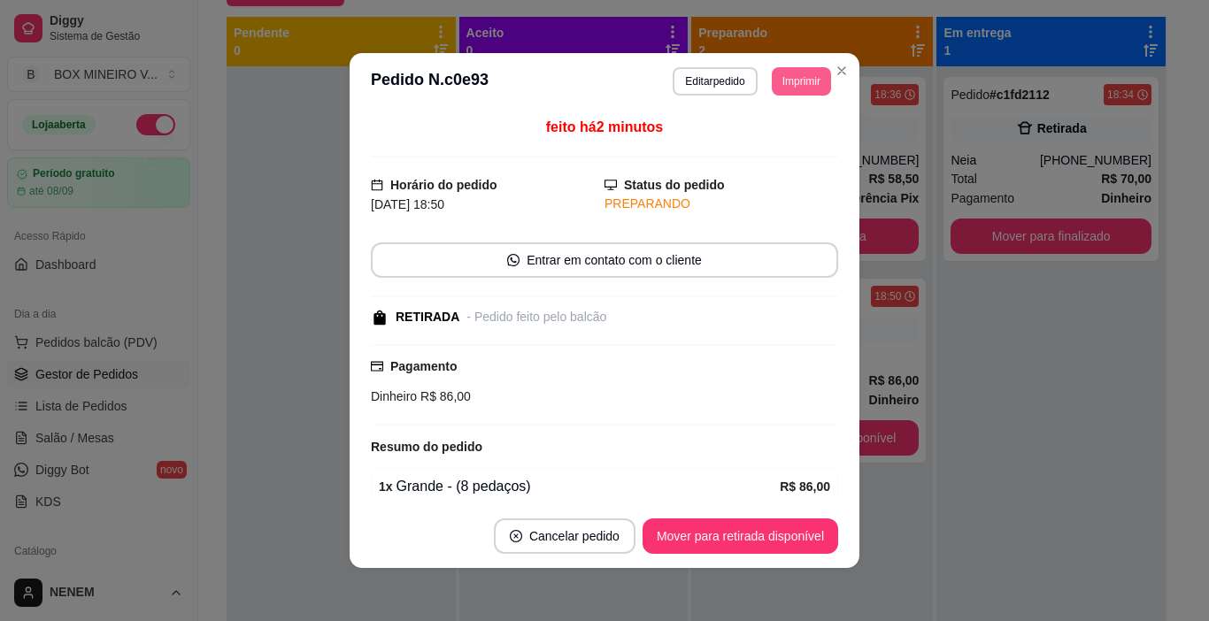
click at [782, 82] on button "Imprimir" at bounding box center [801, 81] width 59 height 28
click at [767, 142] on body "Diggy Sistema de Gestão B BOX MINEIRO V ... Loja aberta Período gratuito até 08…" at bounding box center [597, 129] width 1195 height 621
click at [767, 142] on button "IMPRESSORA" at bounding box center [761, 142] width 124 height 27
click at [767, 142] on div "feito há 2 minutos" at bounding box center [604, 137] width 467 height 41
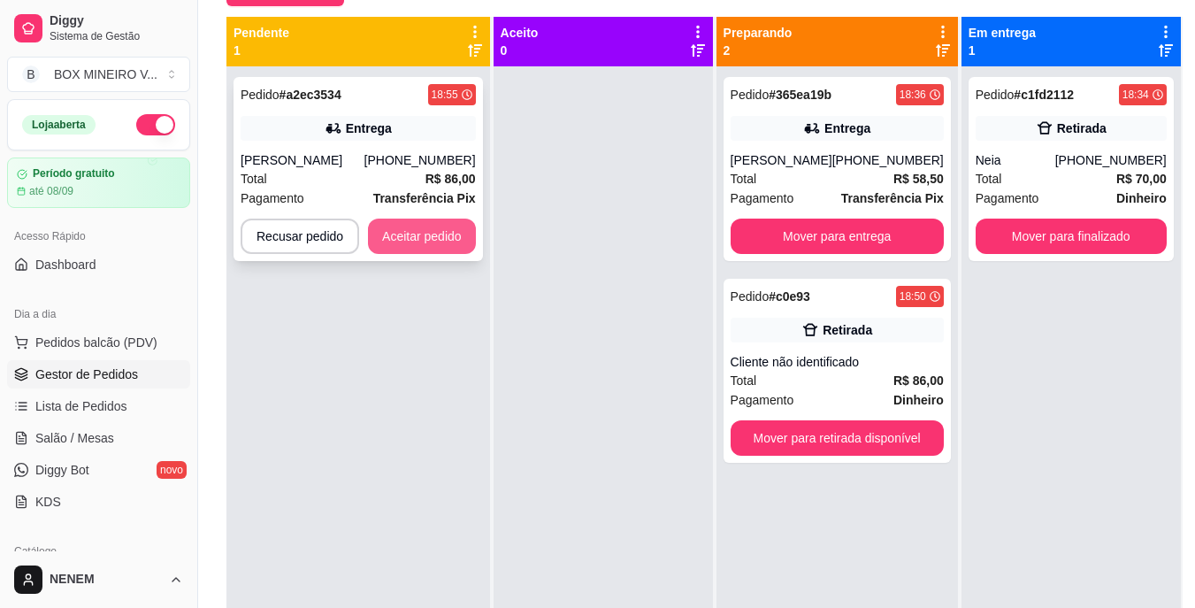
click at [400, 254] on button "Aceitar pedido" at bounding box center [422, 236] width 108 height 35
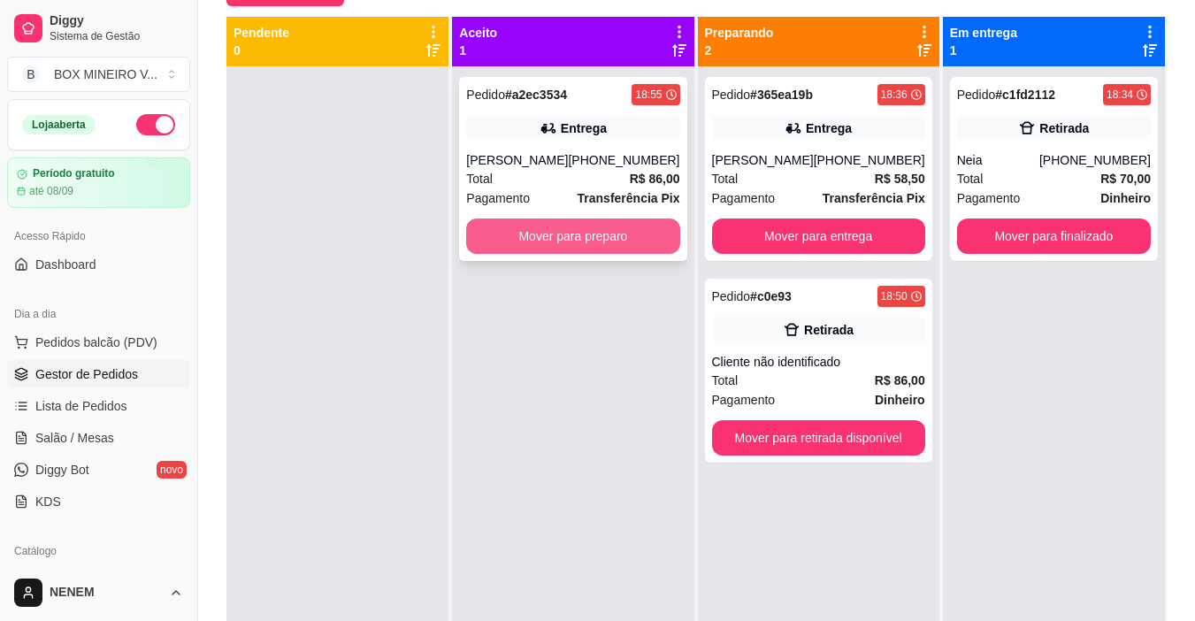
click at [508, 254] on button "Mover para preparo" at bounding box center [572, 236] width 213 height 35
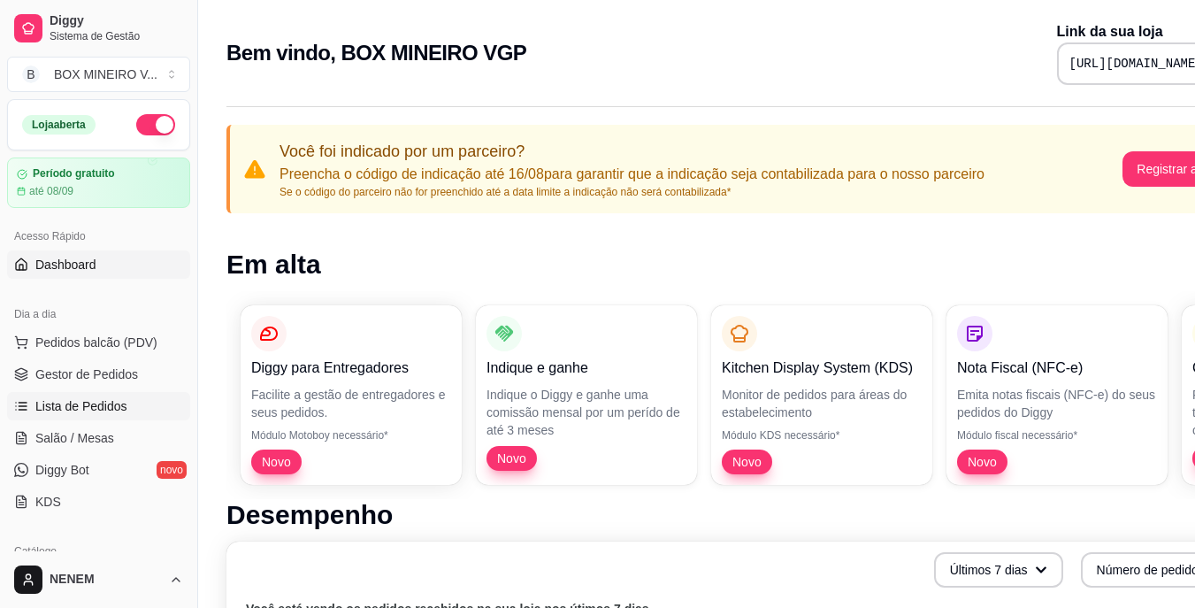
click at [49, 395] on link "Lista de Pedidos" at bounding box center [98, 406] width 183 height 28
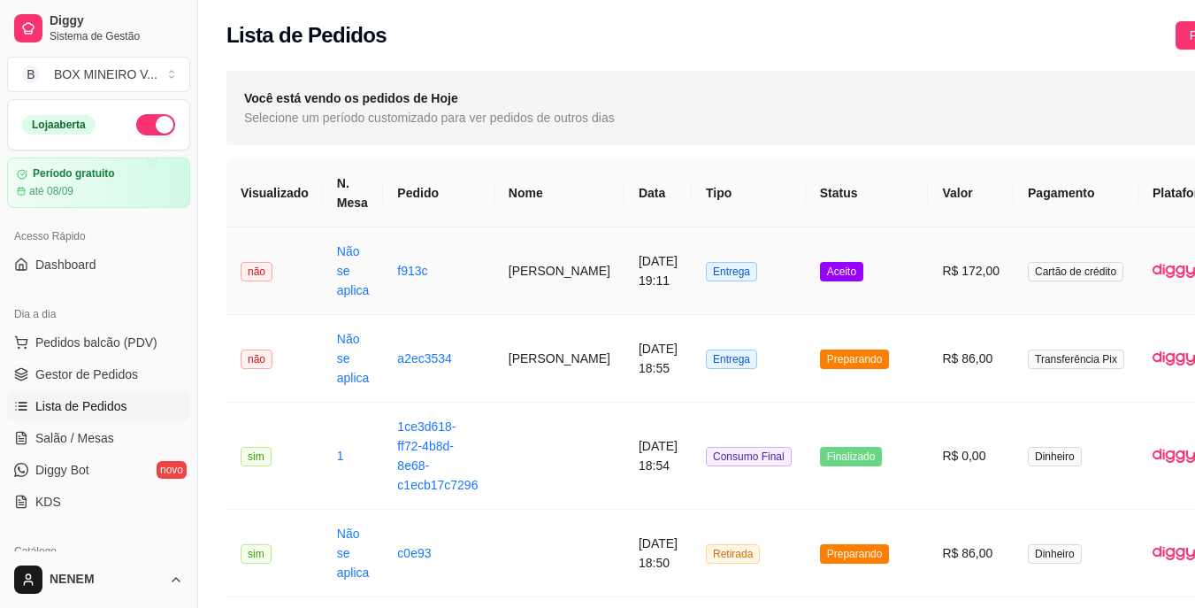
click at [1153, 261] on img at bounding box center [1175, 271] width 44 height 44
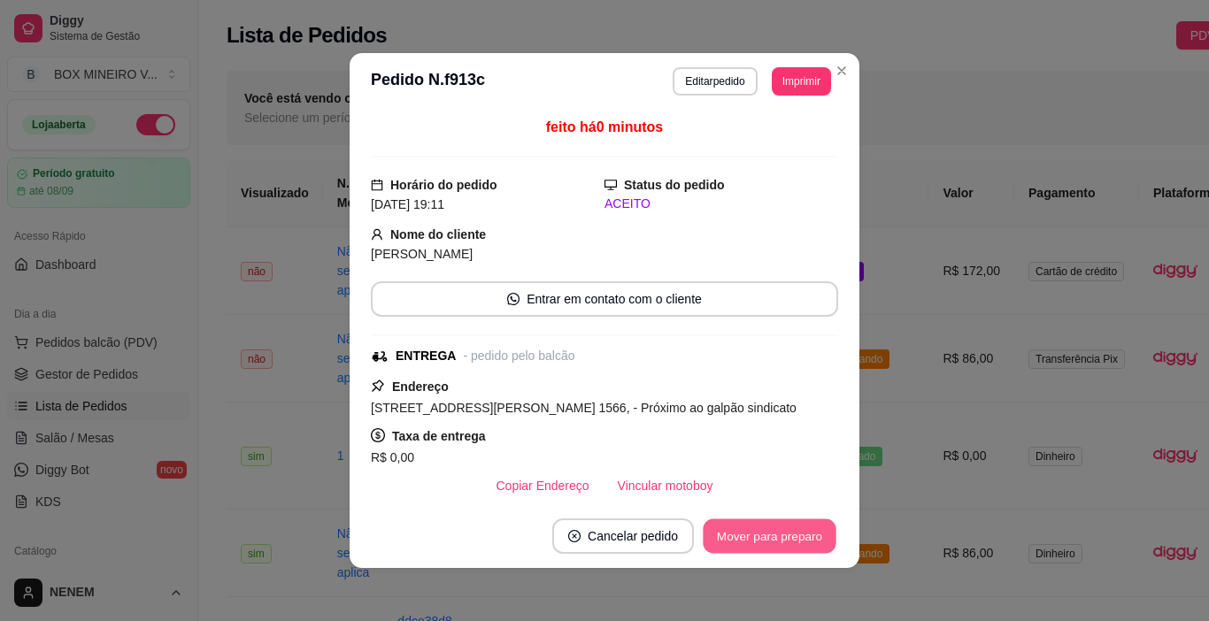
click at [786, 526] on button "Mover para preparo" at bounding box center [769, 536] width 133 height 35
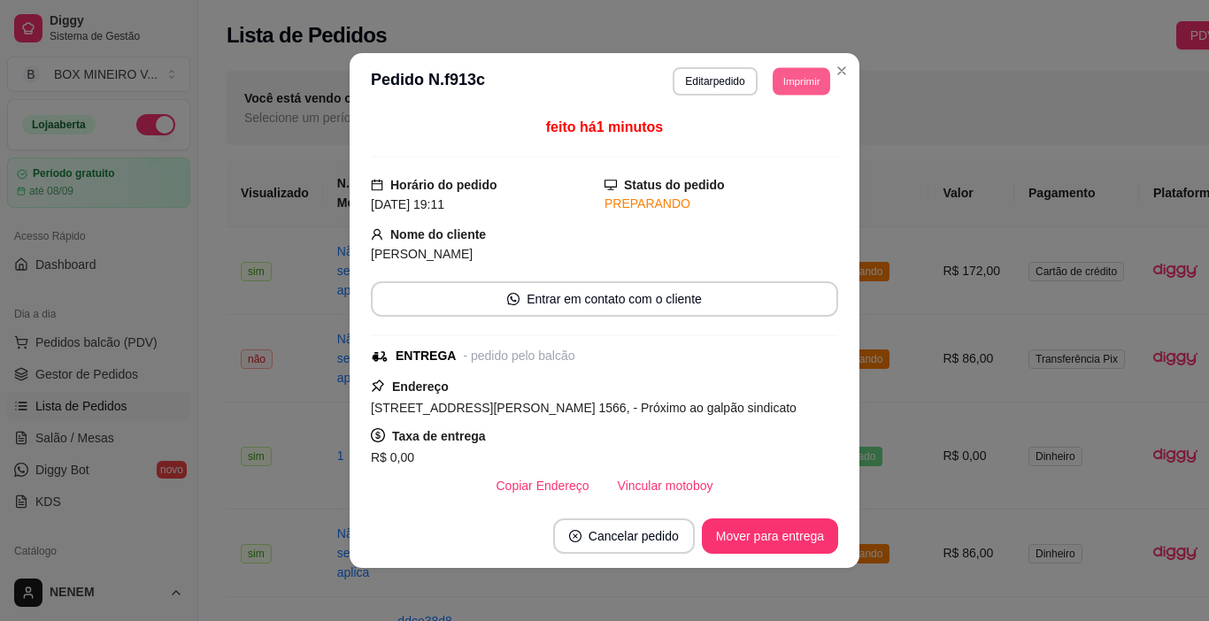
click at [795, 71] on button "Imprimir" at bounding box center [801, 80] width 58 height 27
click at [747, 144] on button "IMPRESSORA" at bounding box center [761, 142] width 124 height 27
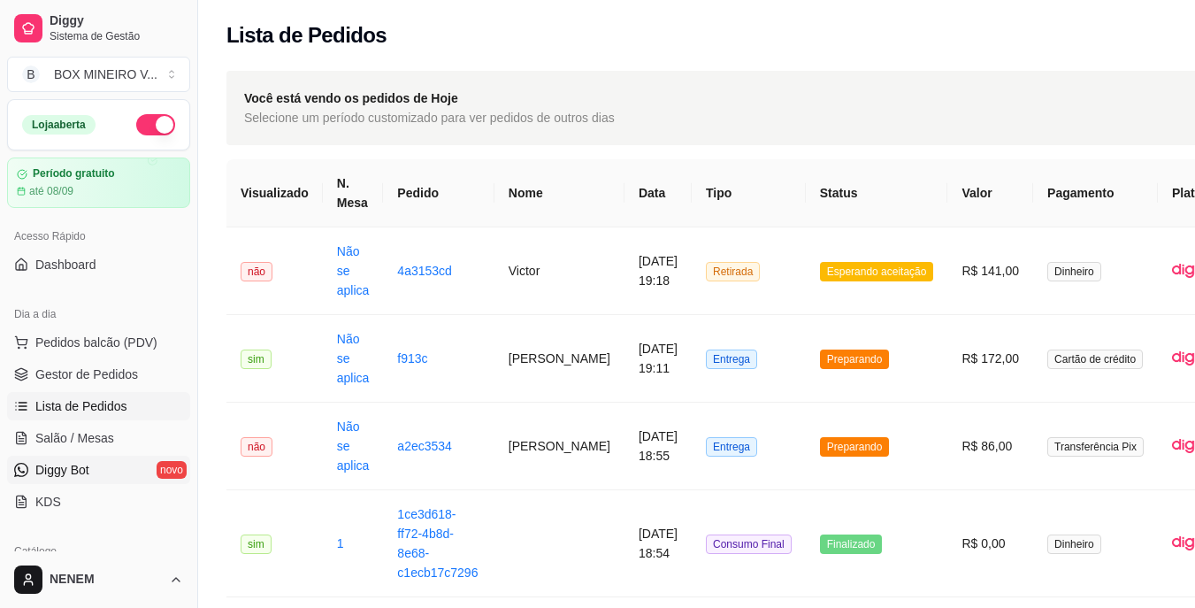
click at [151, 477] on link "Diggy Bot novo" at bounding box center [98, 470] width 183 height 28
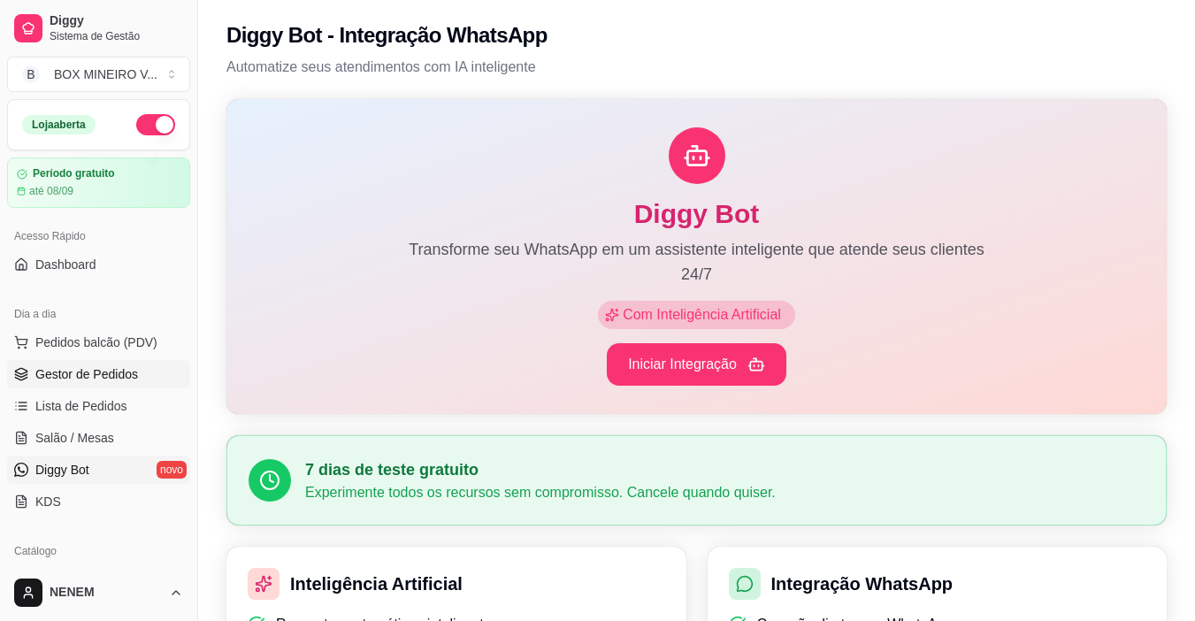
click at [105, 379] on span "Gestor de Pedidos" at bounding box center [86, 374] width 103 height 18
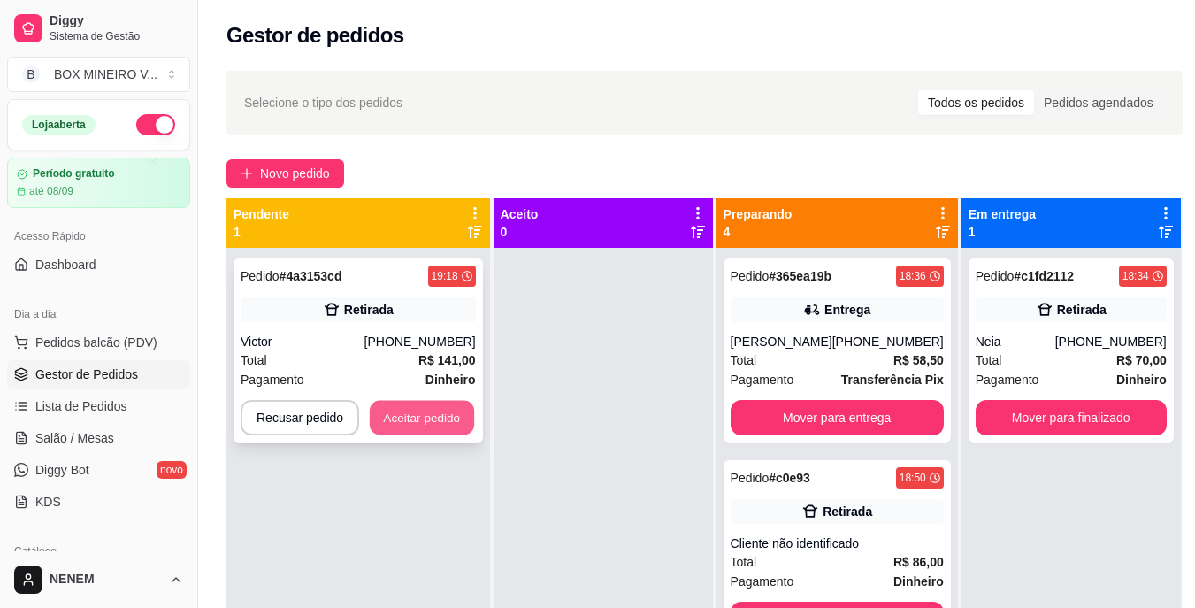
click at [401, 417] on button "Aceitar pedido" at bounding box center [422, 418] width 104 height 35
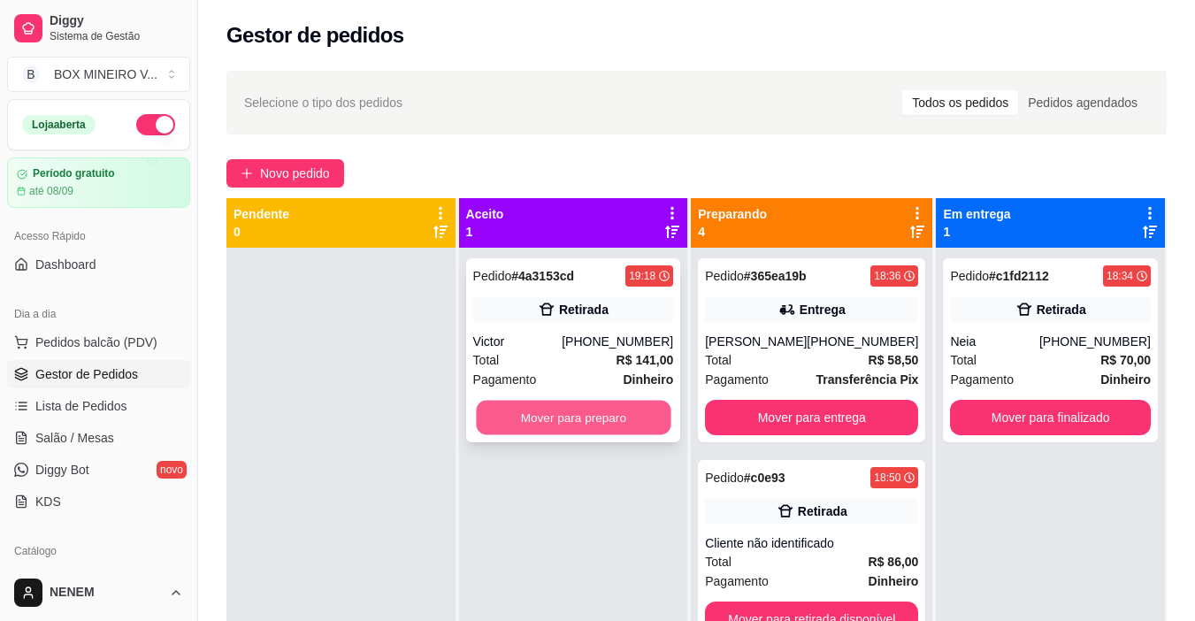
click at [554, 407] on button "Mover para preparo" at bounding box center [573, 418] width 195 height 35
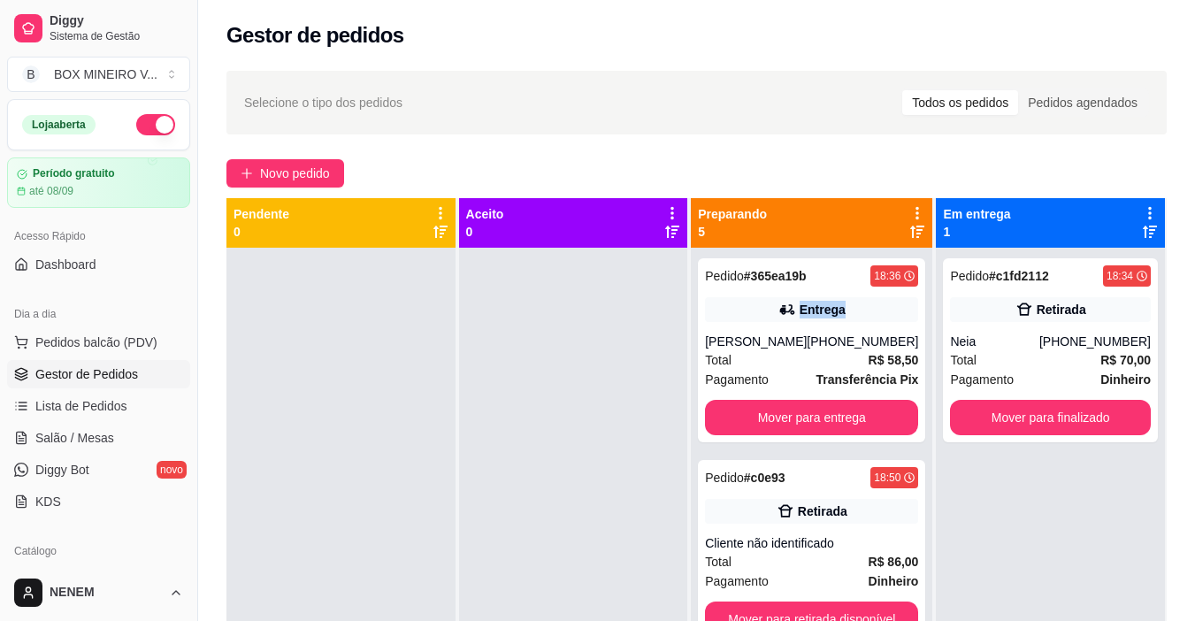
drag, startPoint x: 923, startPoint y: 279, endPoint x: 914, endPoint y: 305, distance: 28.0
click at [914, 305] on div "Preparando 5 Pedido # 365ea19b 18:36 Entrega Zaira Barreto [PHONE_NUMBER] Total…" at bounding box center [812, 533] width 243 height 671
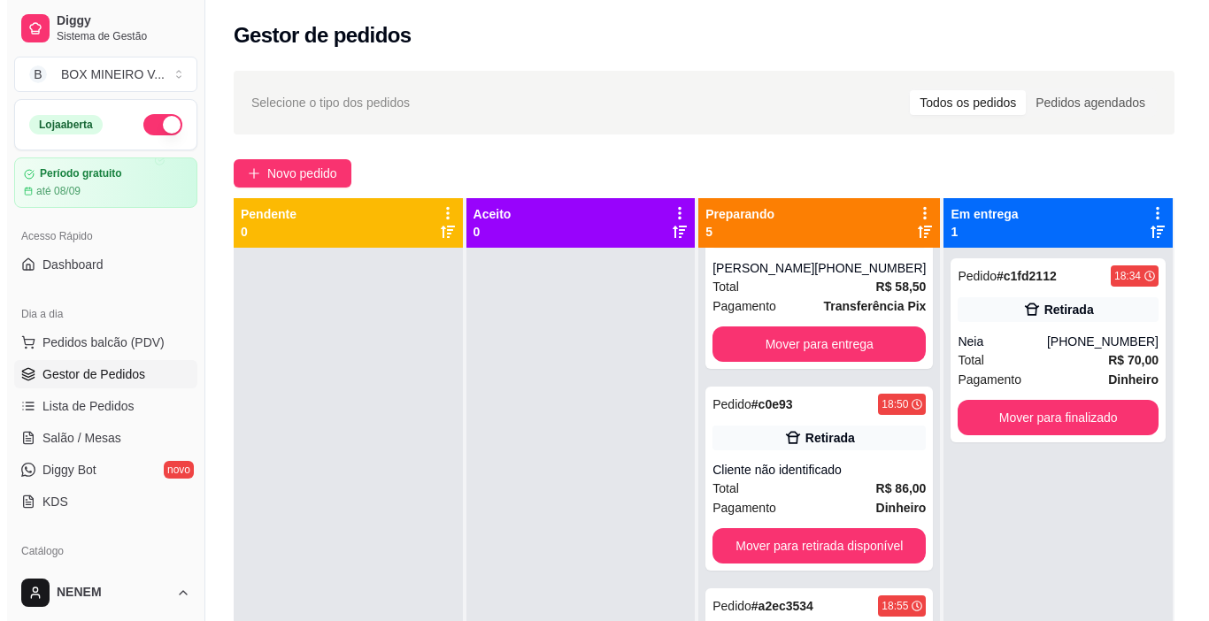
scroll to position [88, 0]
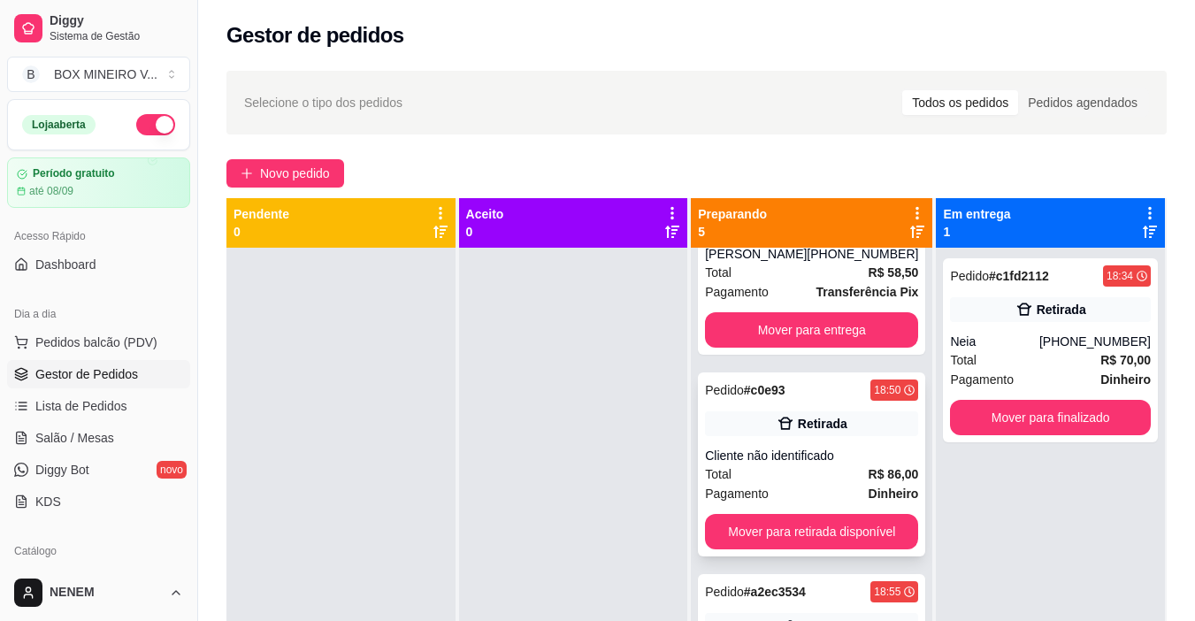
drag, startPoint x: 900, startPoint y: 391, endPoint x: 900, endPoint y: 403, distance: 11.5
click at [900, 403] on div "Pedido # c0e93 18:50 Retirada Cliente não identificado Total R$ 86,00 Pagamento…" at bounding box center [811, 464] width 227 height 184
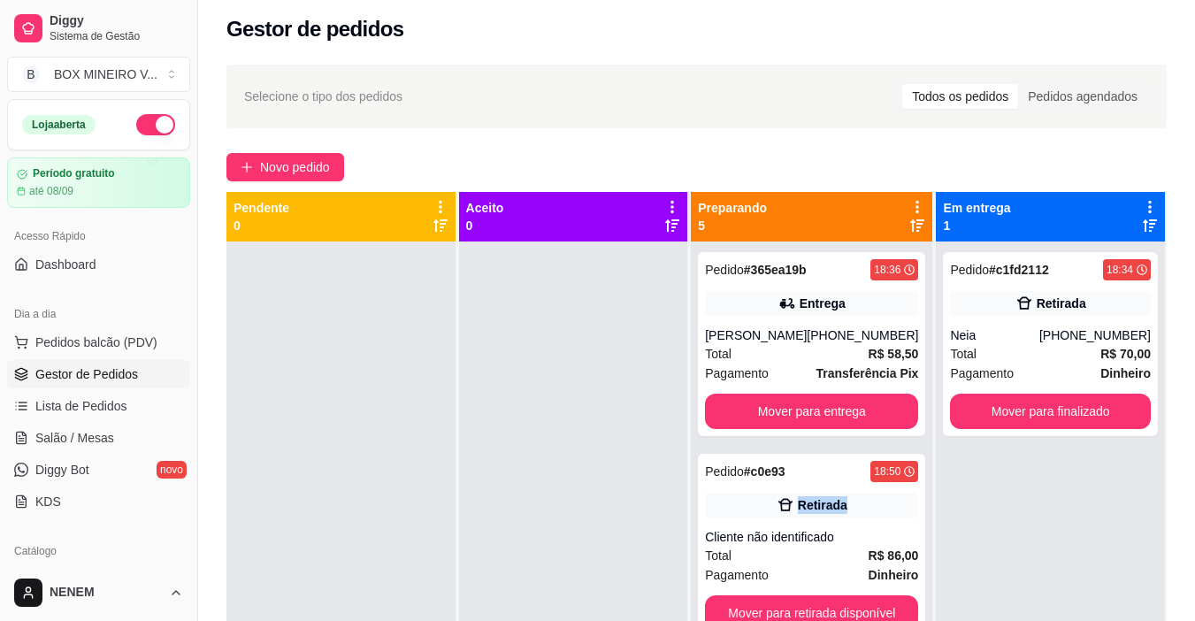
scroll to position [0, 0]
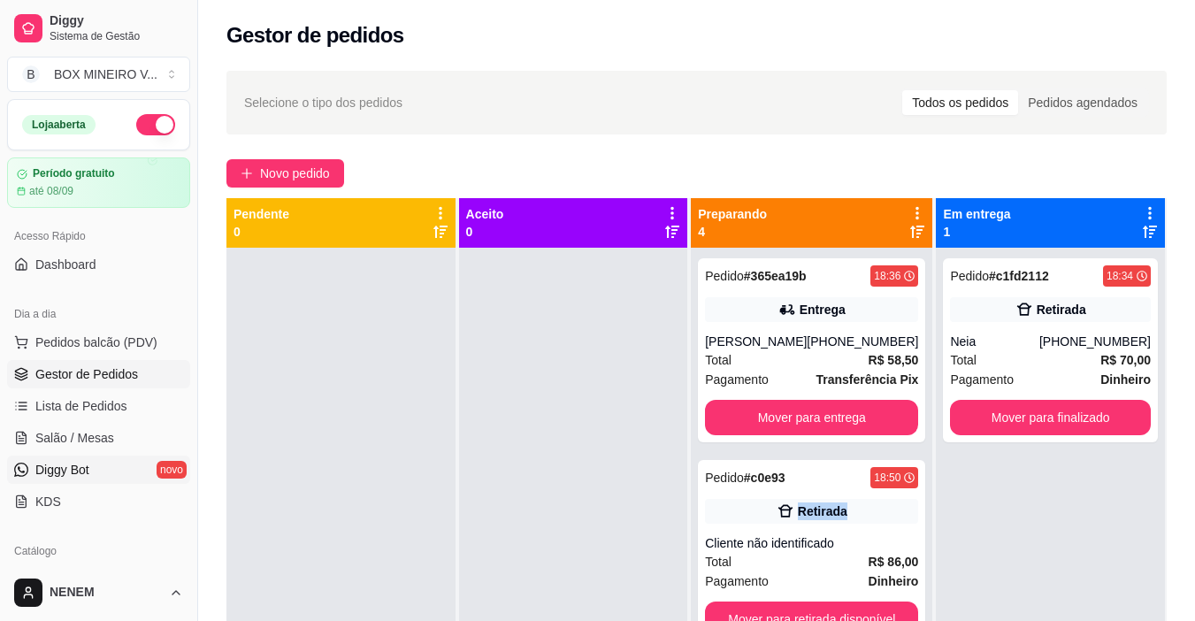
click at [154, 459] on link "Diggy Bot novo" at bounding box center [98, 470] width 183 height 28
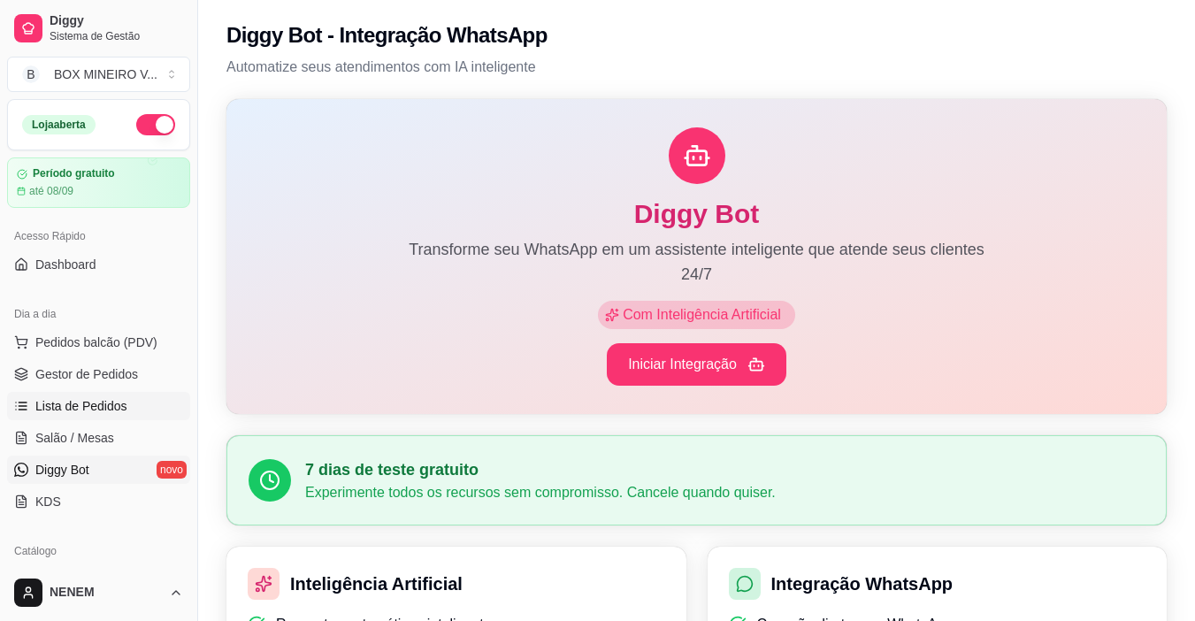
click at [86, 401] on span "Lista de Pedidos" at bounding box center [81, 406] width 92 height 18
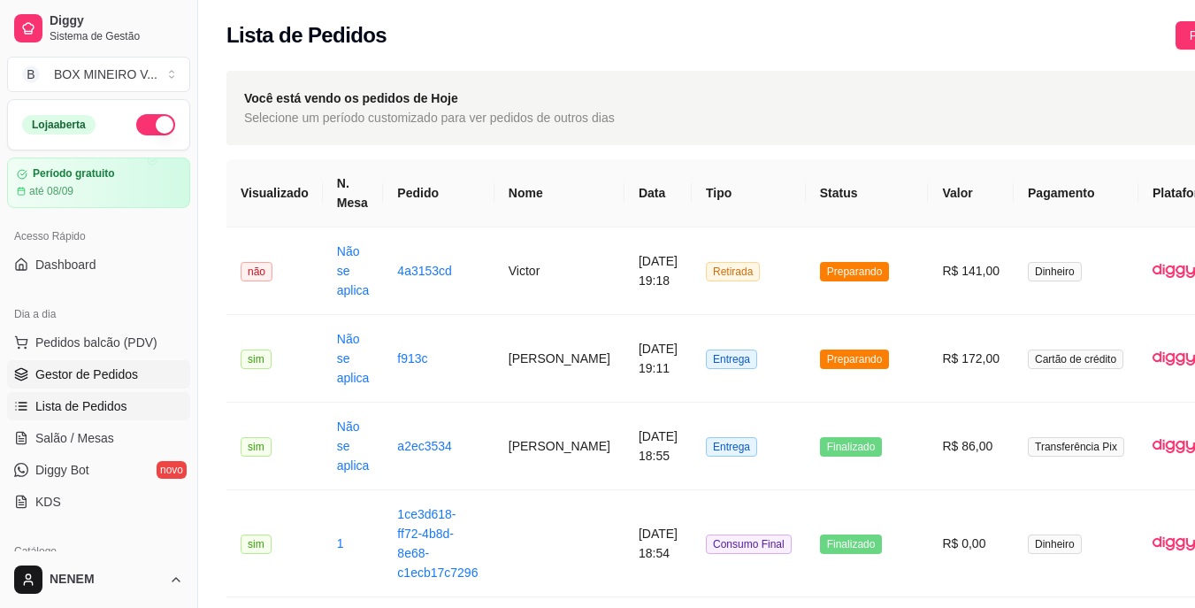
click at [65, 361] on link "Gestor de Pedidos" at bounding box center [98, 374] width 183 height 28
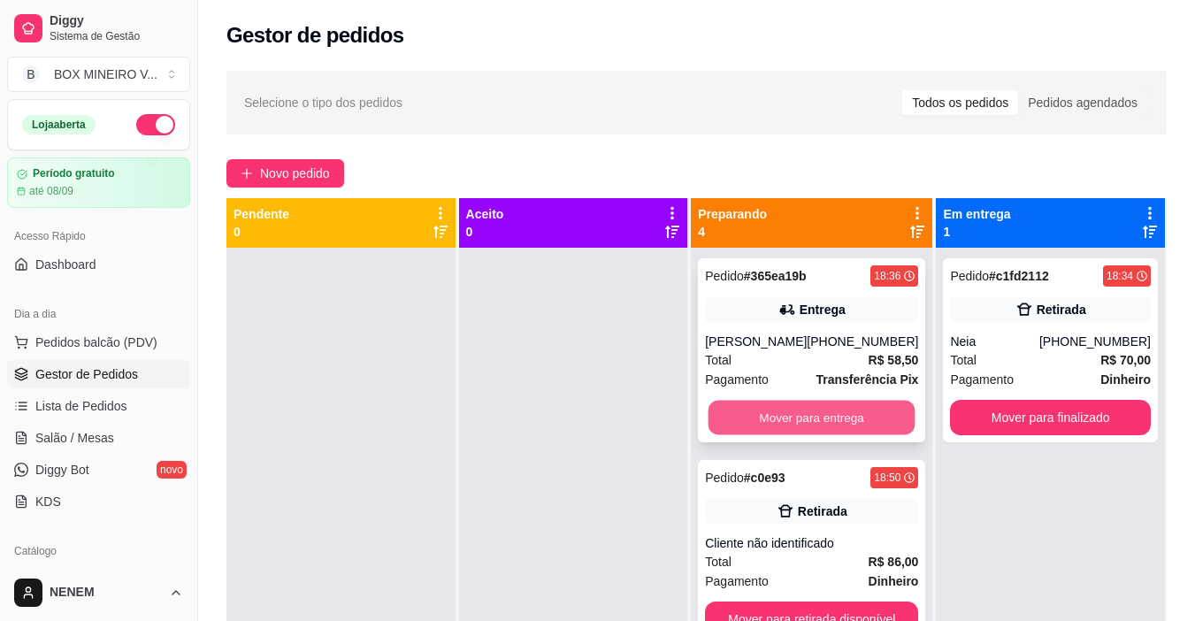
click at [796, 409] on button "Mover para entrega" at bounding box center [812, 418] width 207 height 35
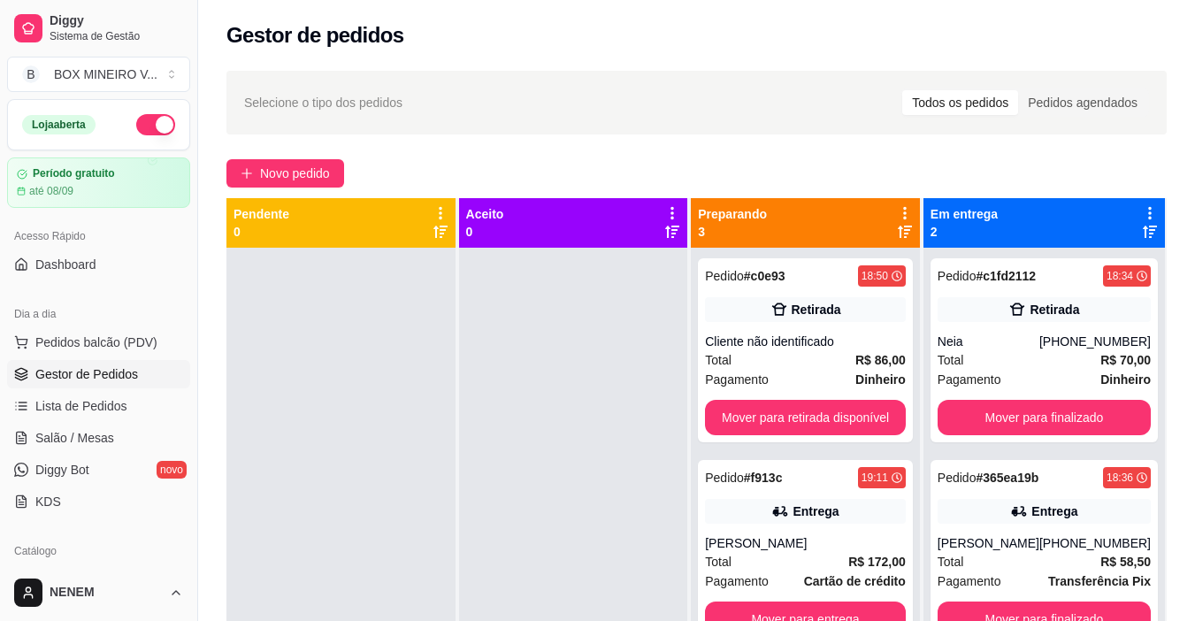
scroll to position [2, 0]
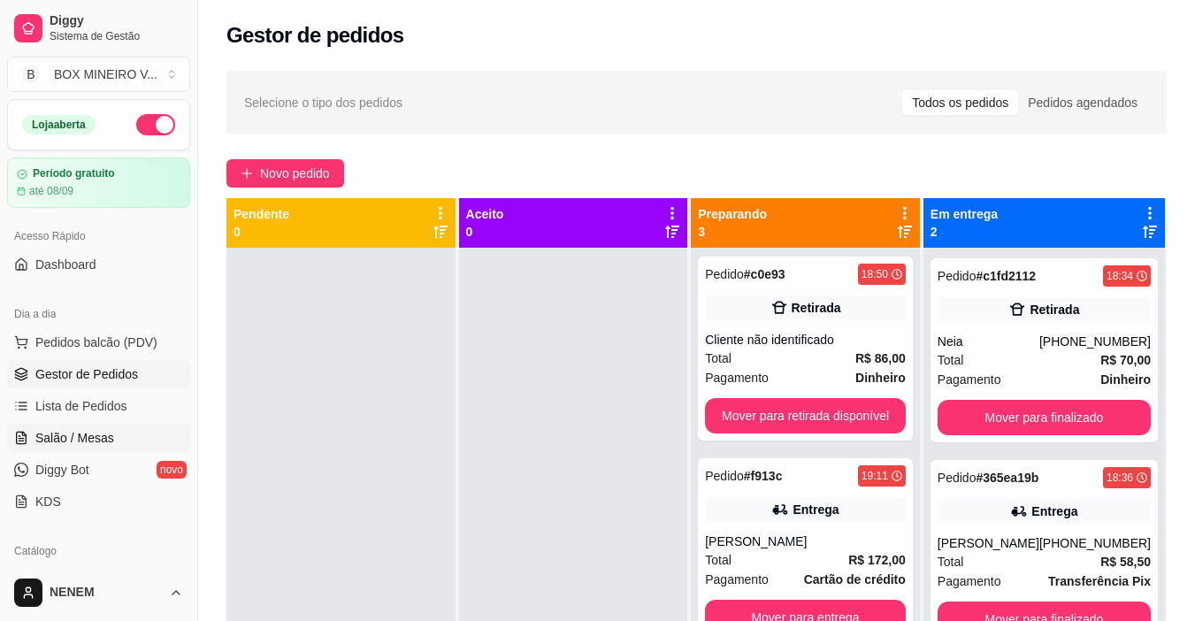
click at [72, 429] on span "Salão / Mesas" at bounding box center [74, 438] width 79 height 18
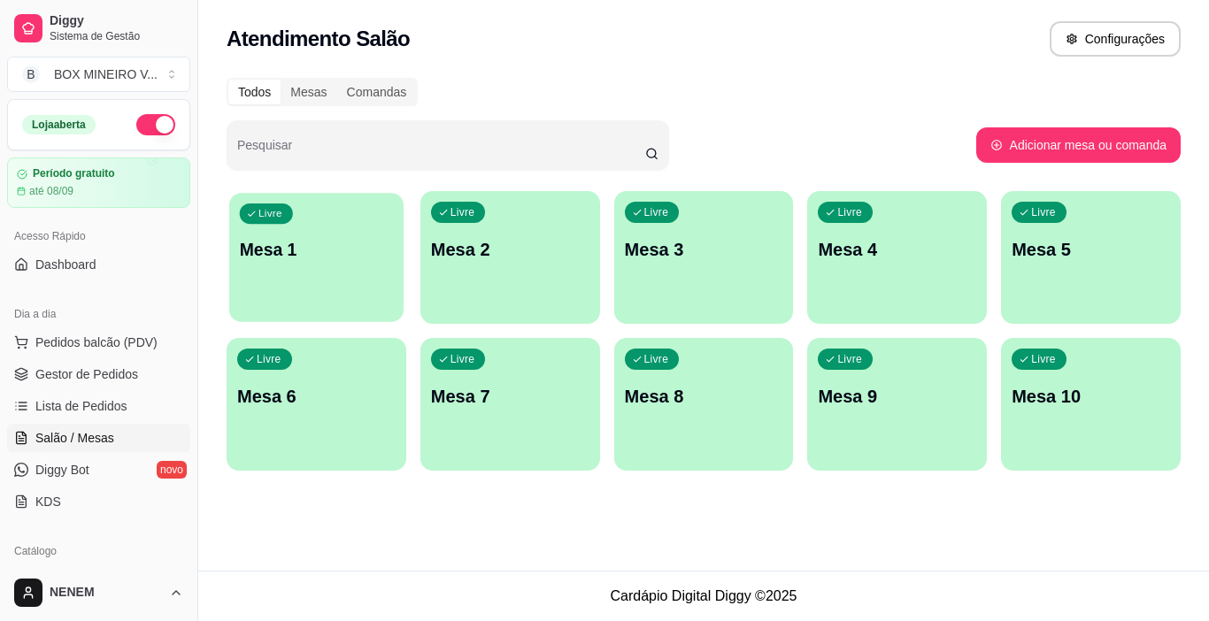
click at [329, 309] on div "button" at bounding box center [316, 311] width 174 height 20
click at [540, 248] on p "Mesa 2" at bounding box center [510, 249] width 158 height 25
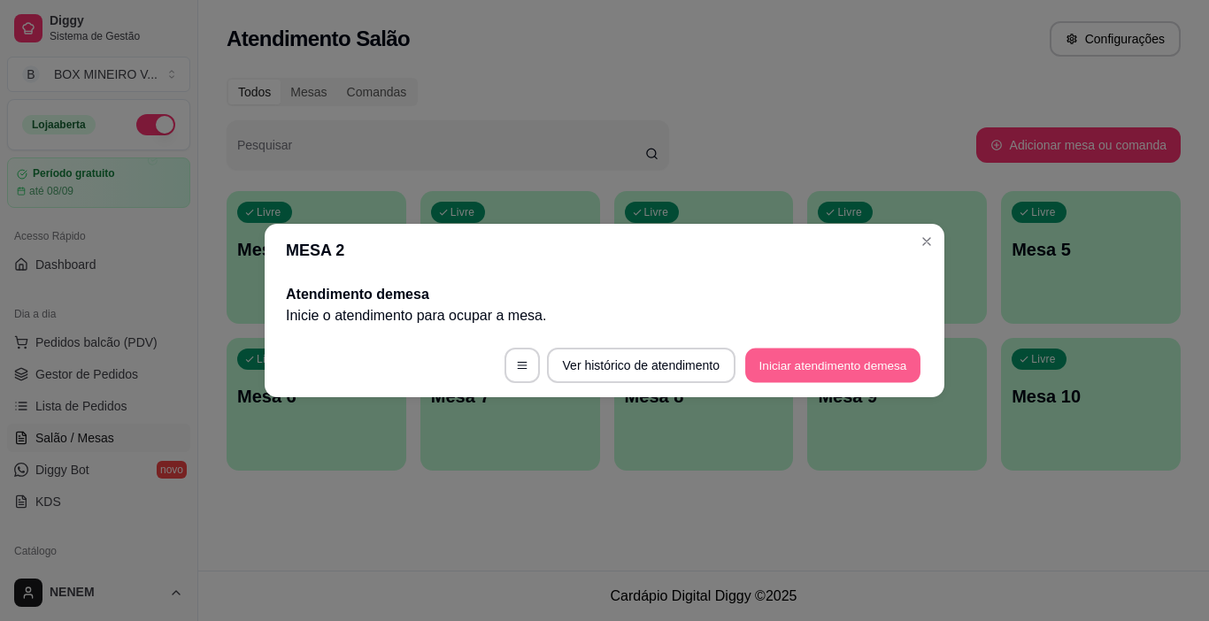
click at [801, 360] on button "Iniciar atendimento de mesa" at bounding box center [832, 366] width 175 height 35
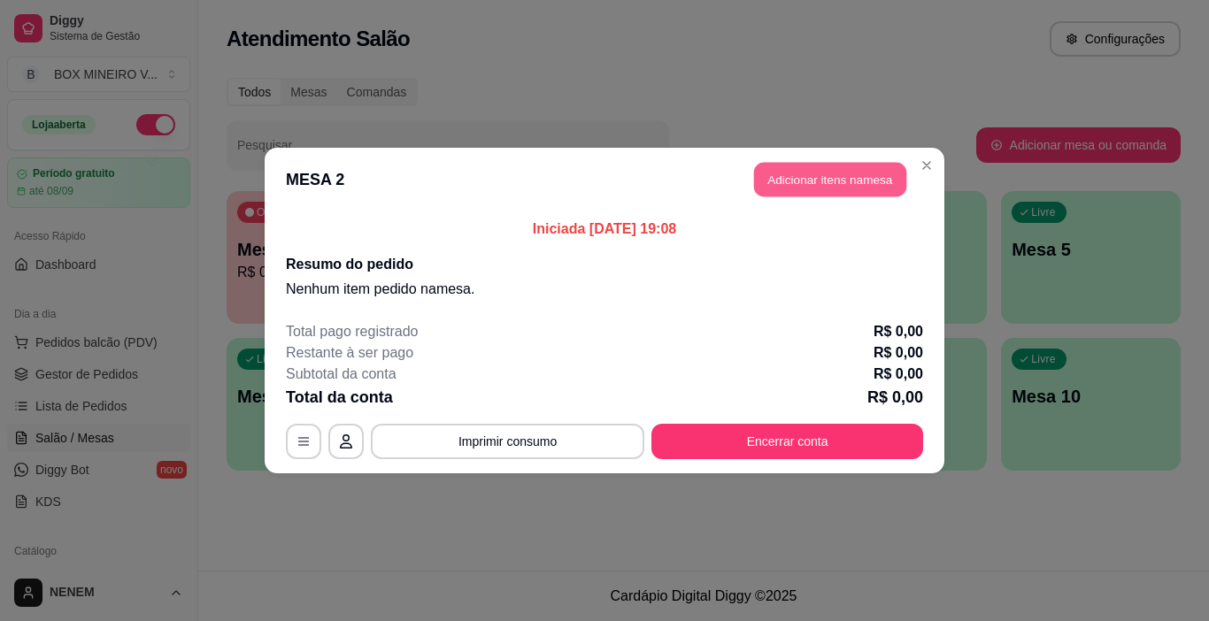
click at [808, 168] on button "Adicionar itens na mesa" at bounding box center [830, 180] width 152 height 35
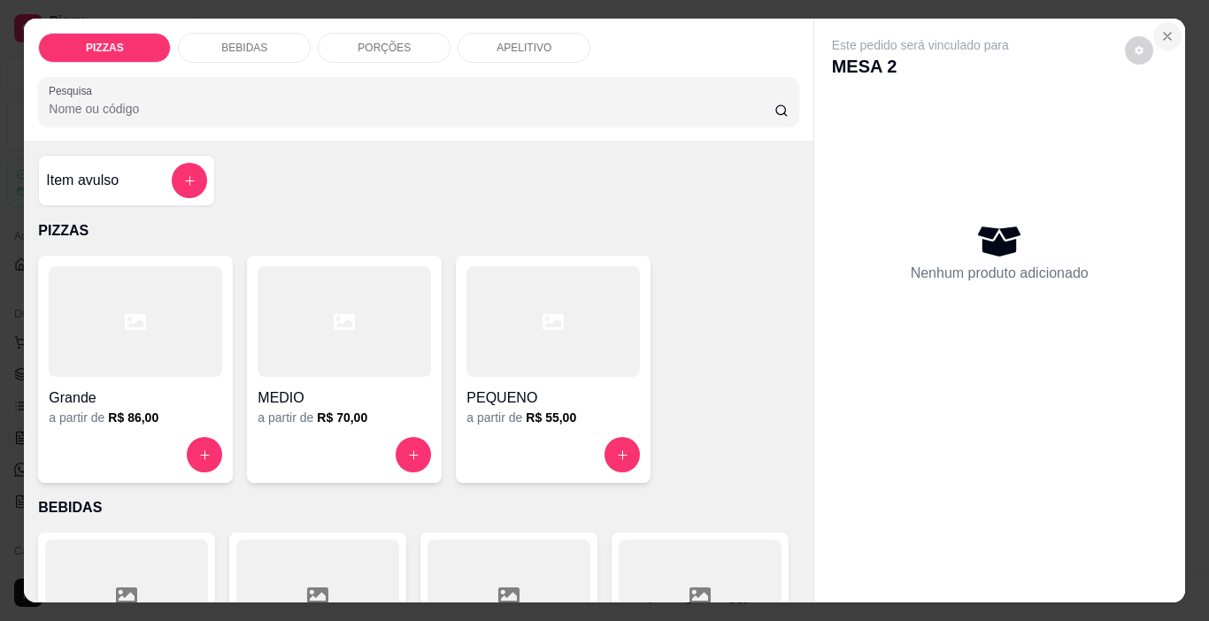
click at [1163, 33] on icon "Close" at bounding box center [1166, 36] width 7 height 7
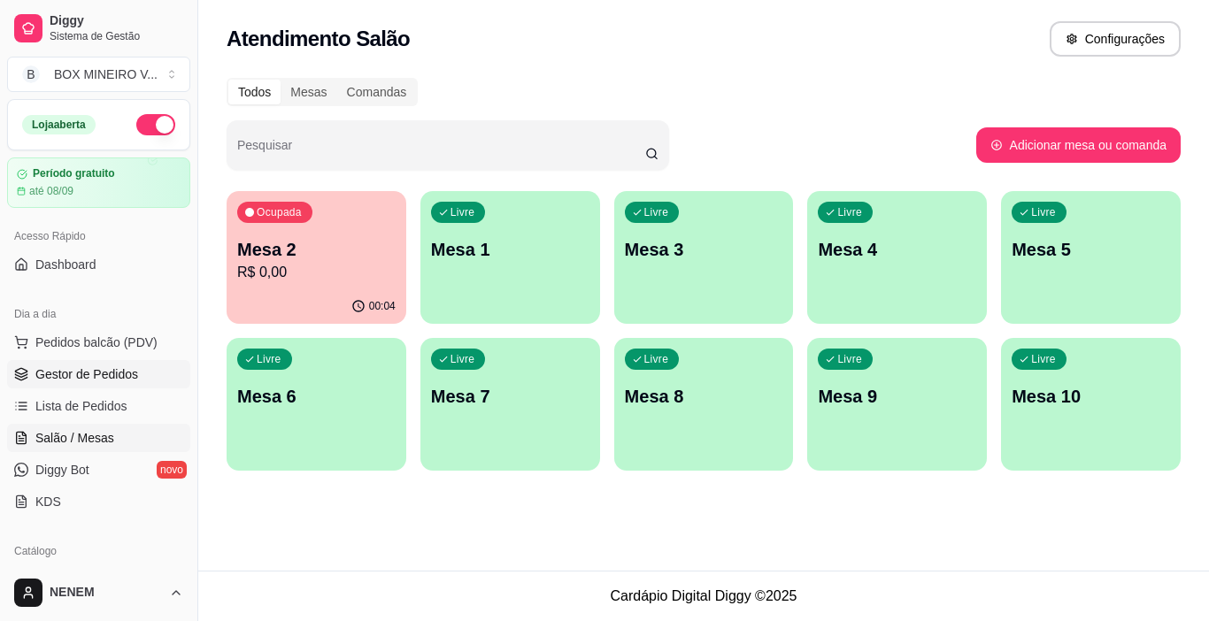
click at [122, 372] on span "Gestor de Pedidos" at bounding box center [86, 374] width 103 height 18
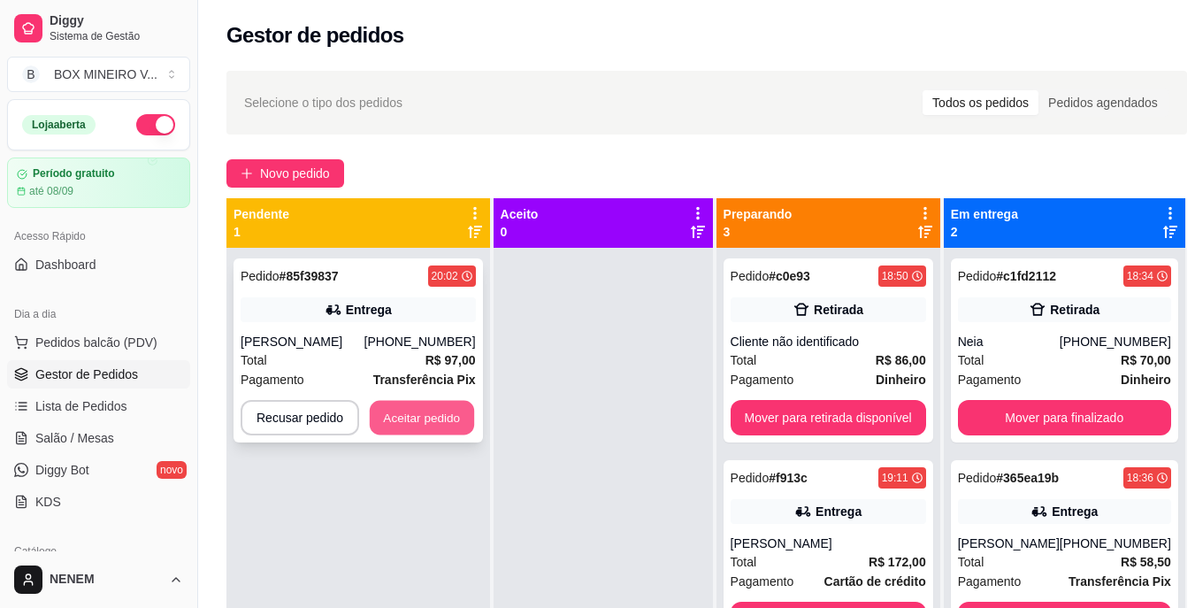
click at [395, 412] on button "Aceitar pedido" at bounding box center [422, 418] width 104 height 35
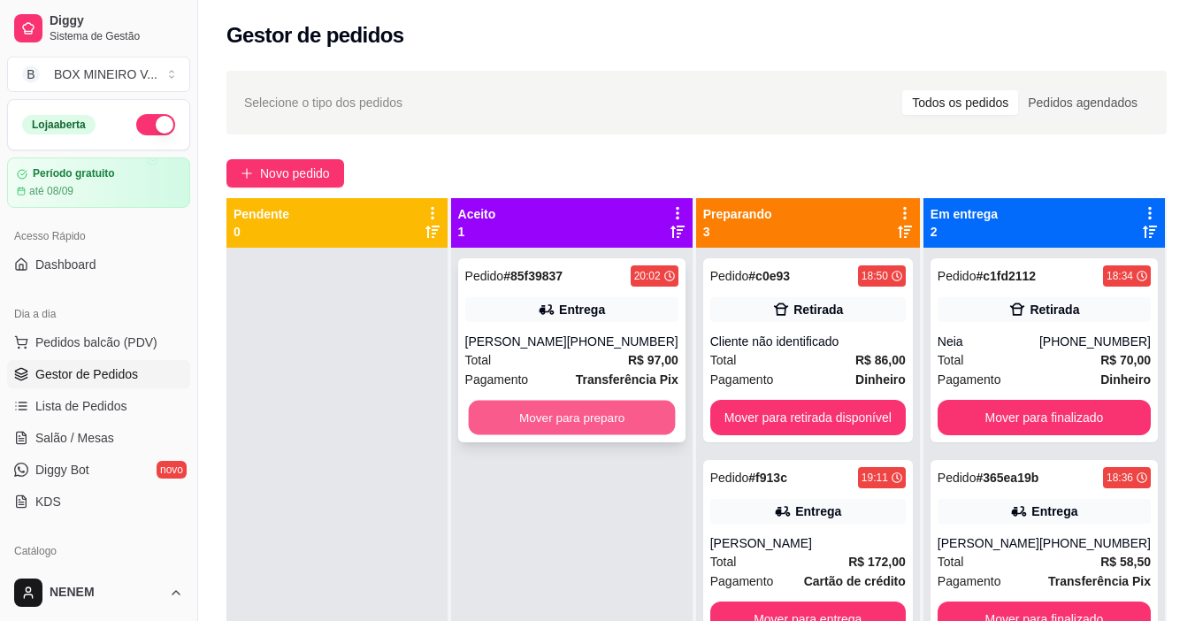
click at [523, 408] on button "Mover para preparo" at bounding box center [571, 418] width 207 height 35
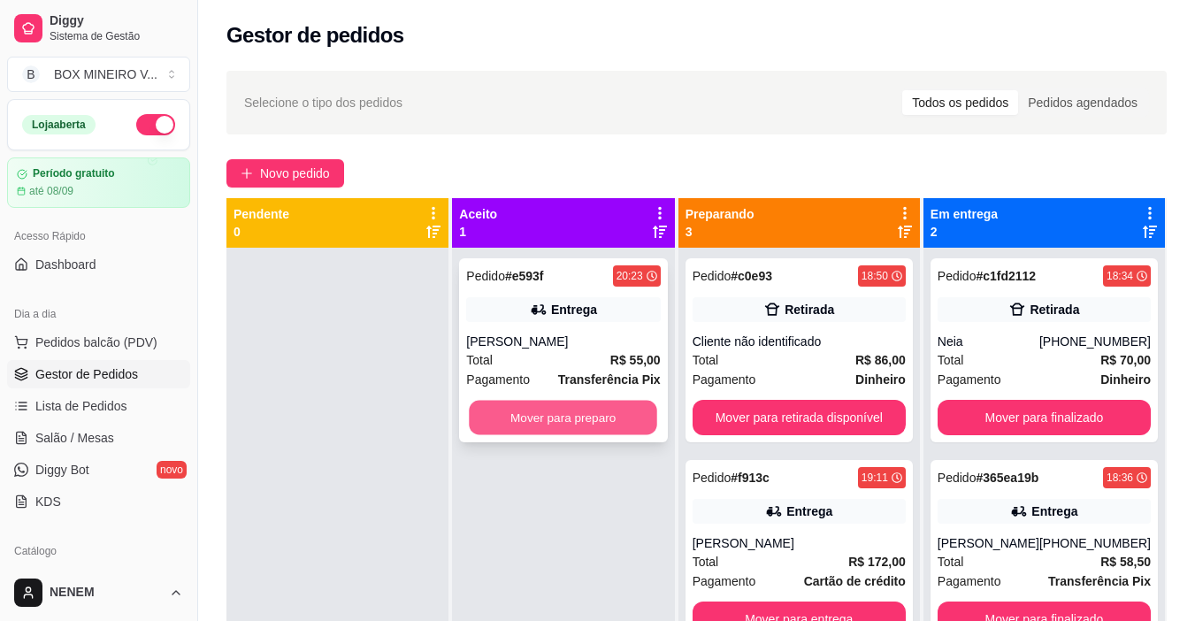
click at [604, 416] on button "Mover para preparo" at bounding box center [564, 418] width 188 height 35
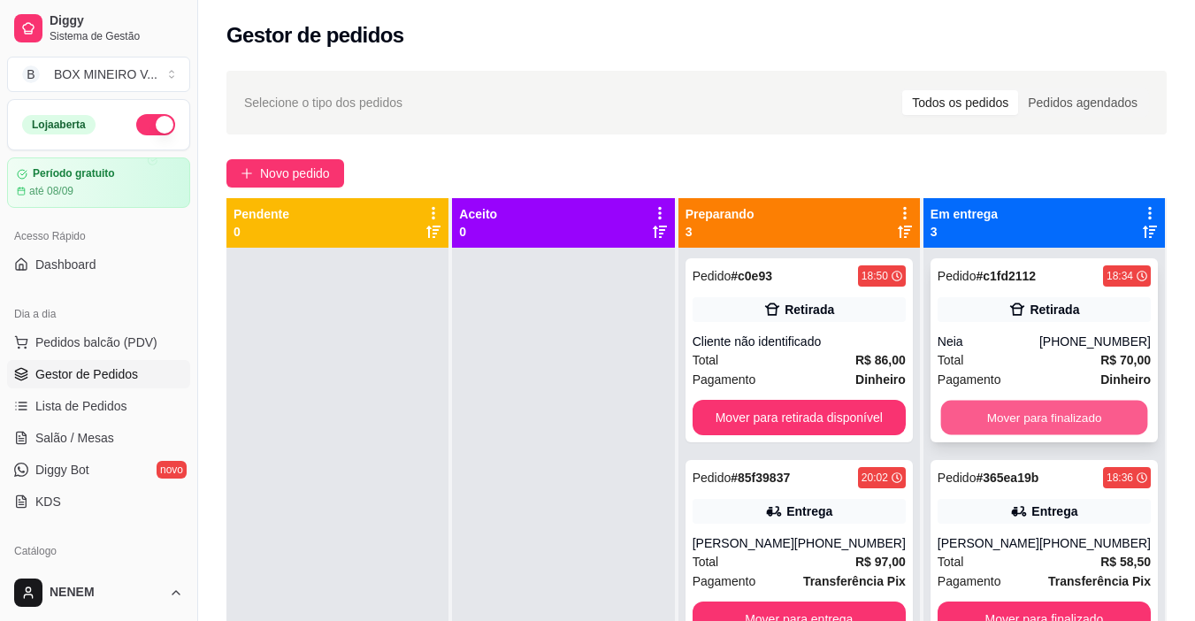
click at [1020, 410] on button "Mover para finalizado" at bounding box center [1044, 418] width 207 height 35
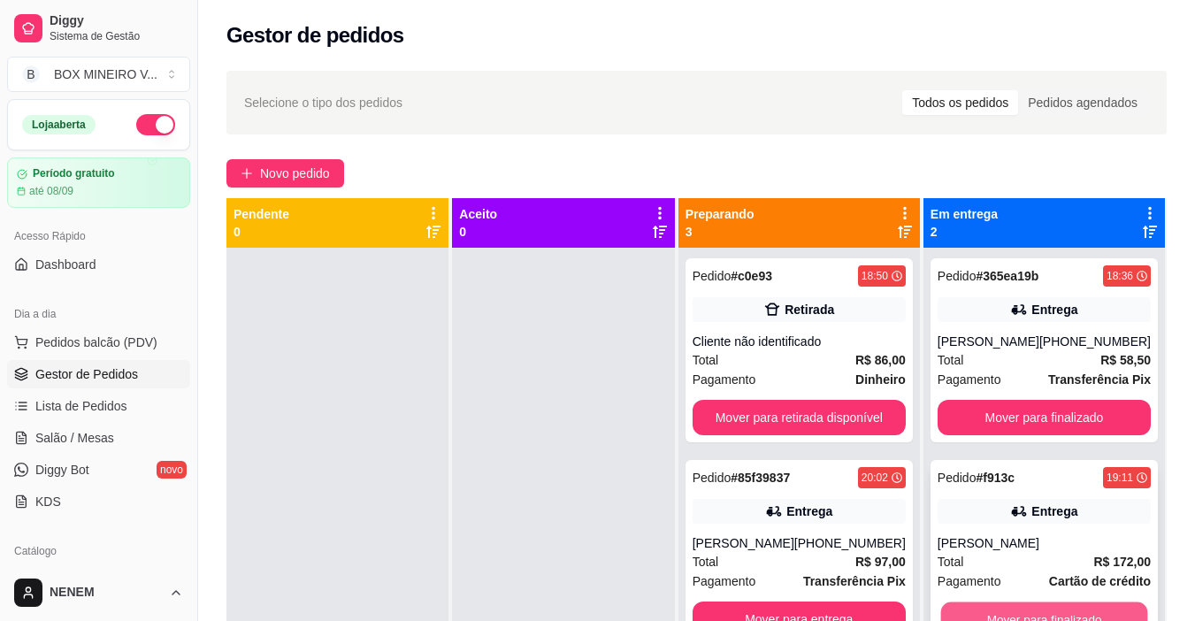
click at [1056, 612] on button "Mover para finalizado" at bounding box center [1044, 620] width 207 height 35
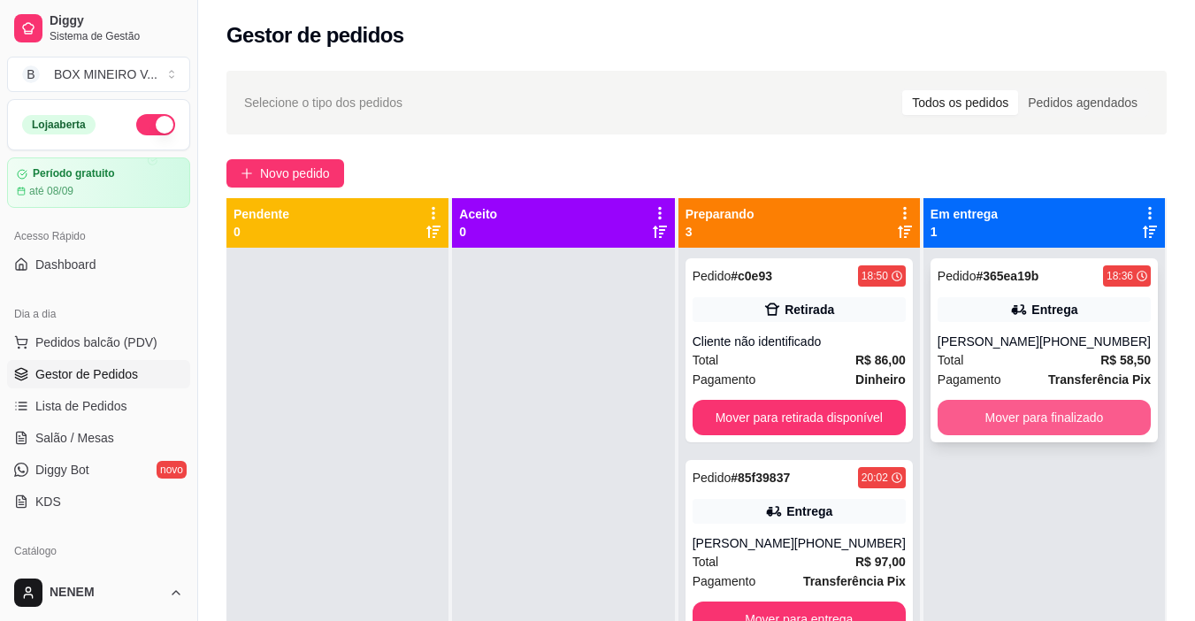
click at [1063, 421] on button "Mover para finalizado" at bounding box center [1044, 417] width 213 height 35
